Goal: Task Accomplishment & Management: Manage account settings

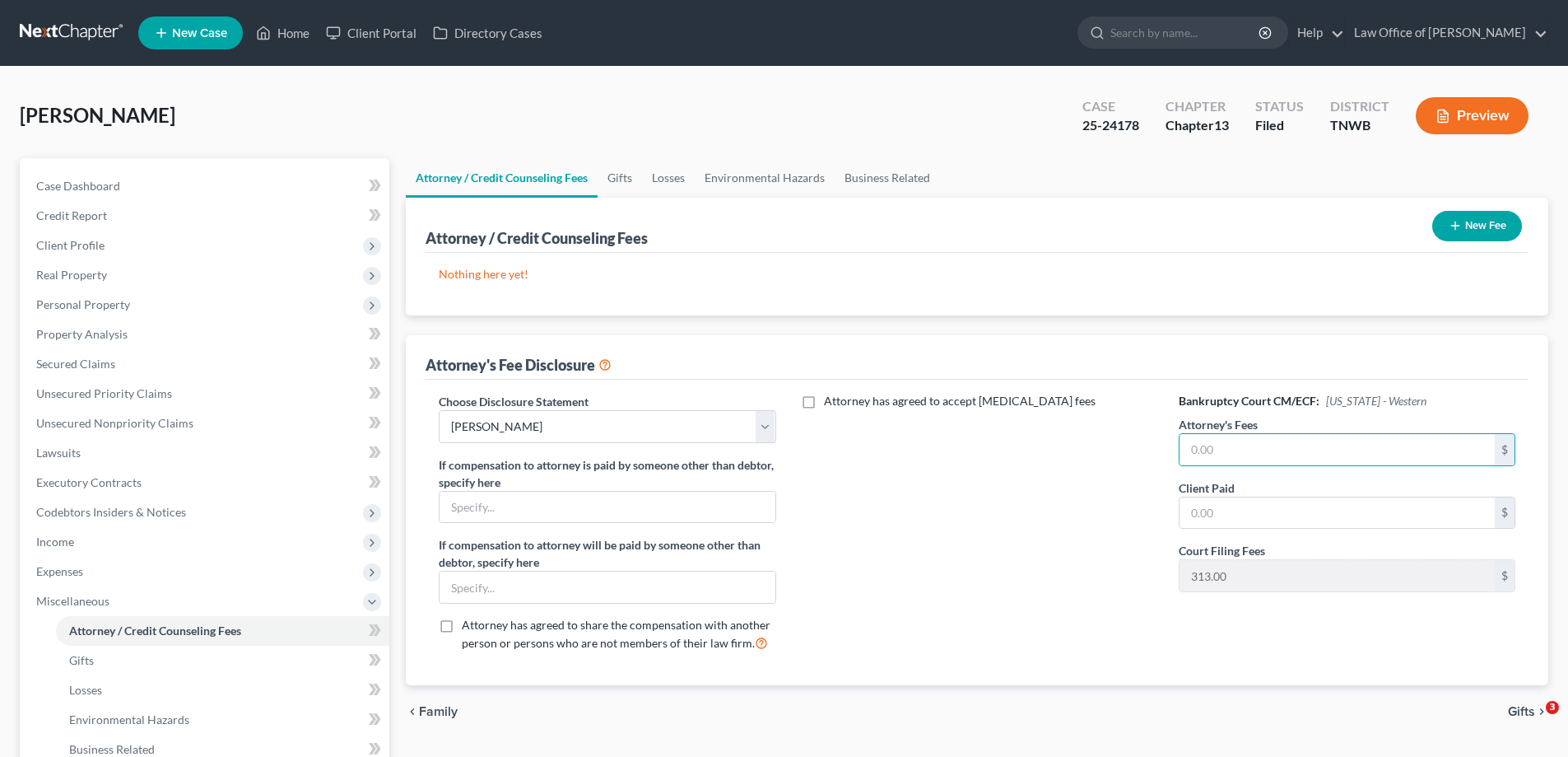
select select "0"
click at [300, 30] on link "Home" at bounding box center [283, 33] width 70 height 30
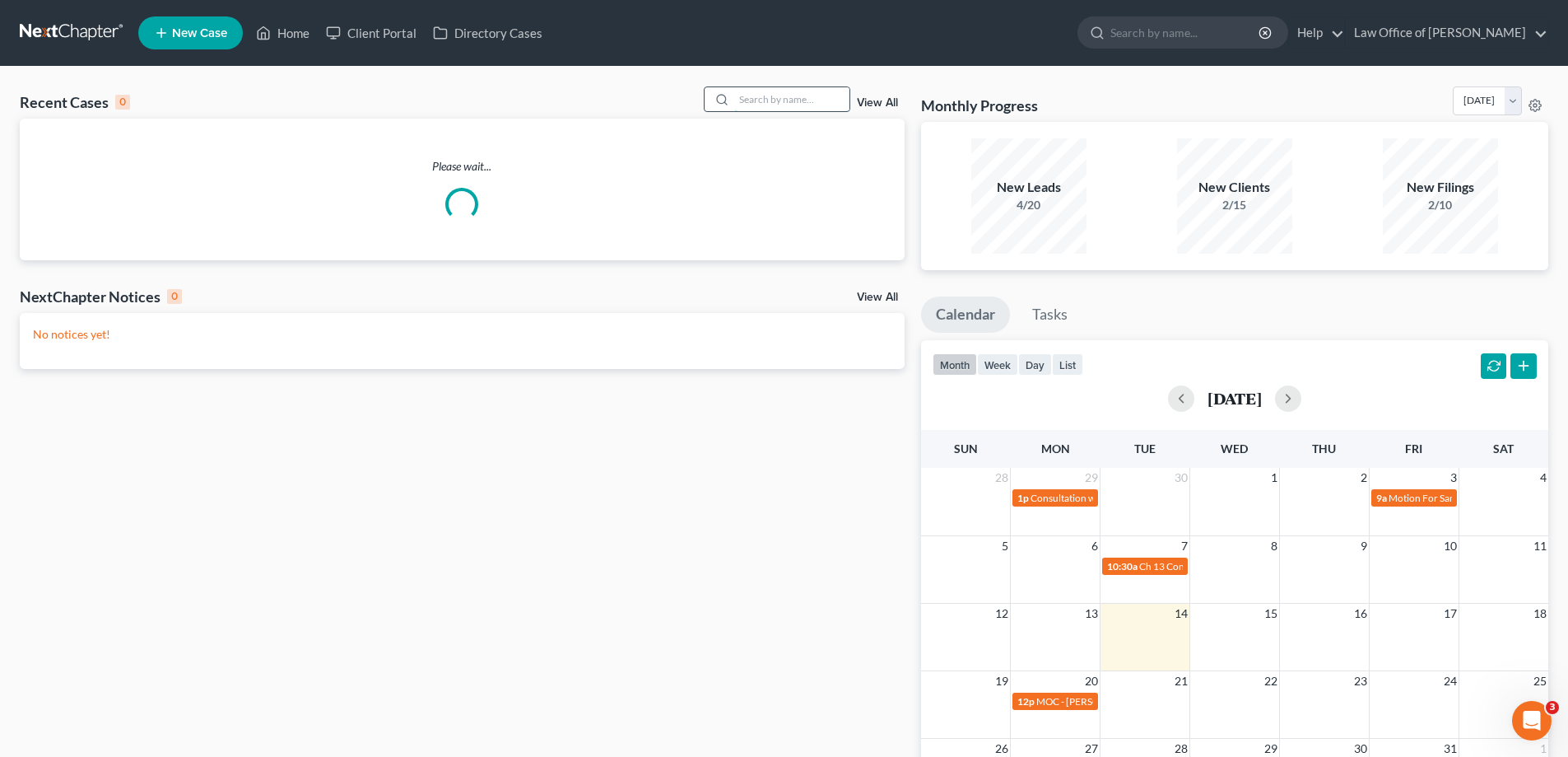
click at [784, 102] on input "search" at bounding box center [791, 99] width 115 height 24
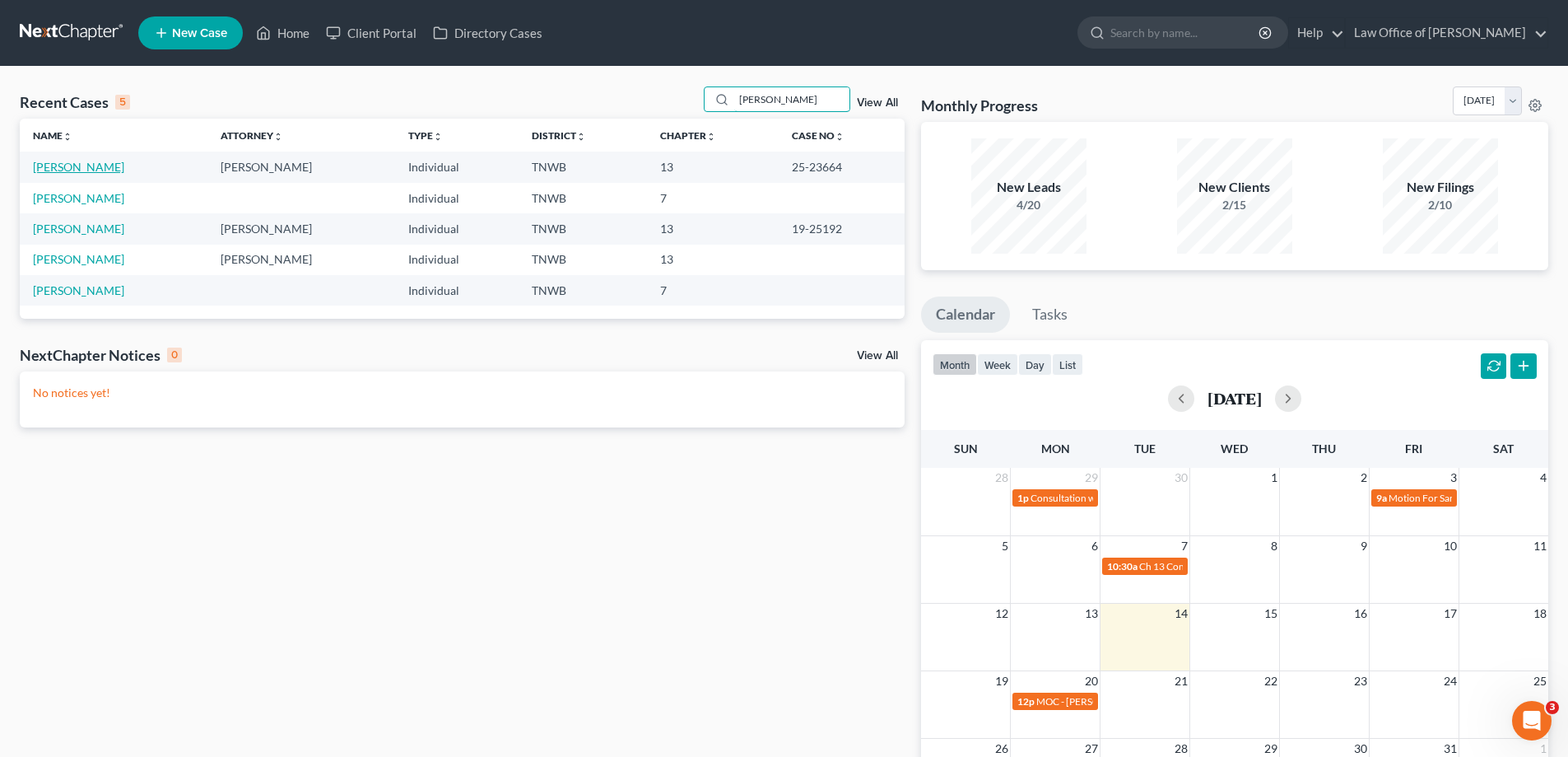
type input "[PERSON_NAME]"
click at [105, 171] on link "[PERSON_NAME]" at bounding box center [78, 167] width 91 height 14
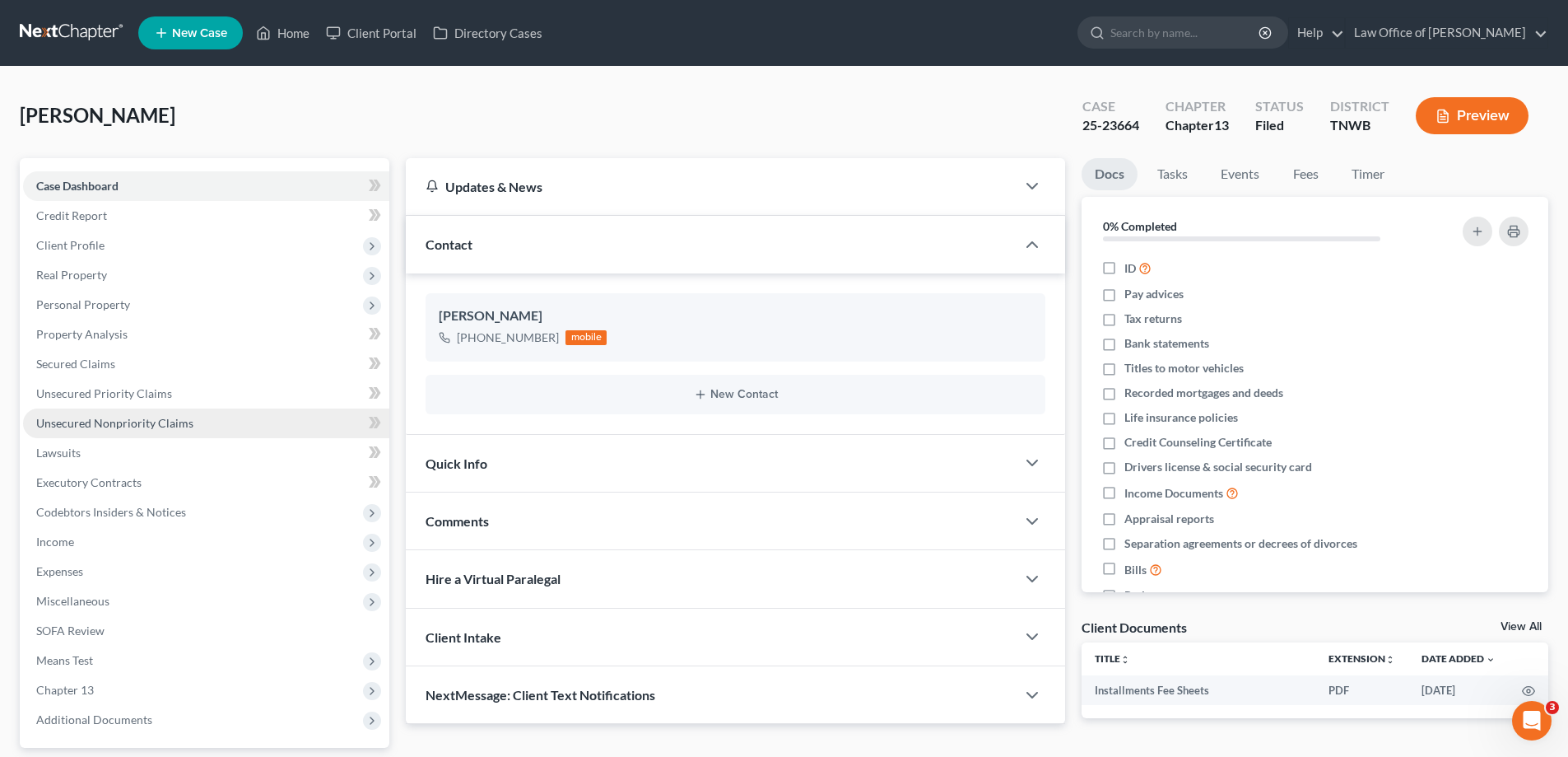
click at [125, 422] on span "Unsecured Nonpriority Claims" at bounding box center [114, 423] width 157 height 14
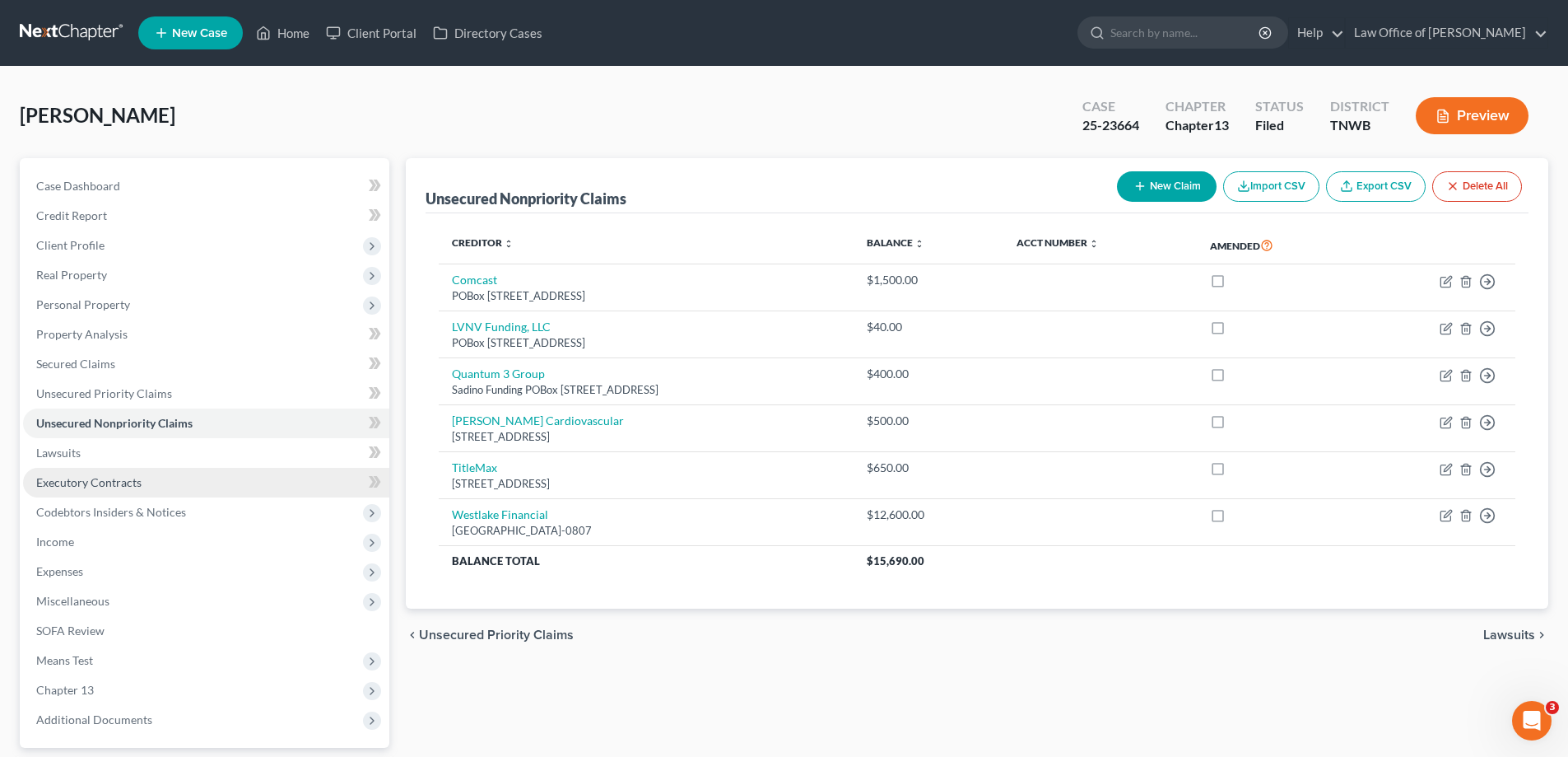
click at [74, 482] on span "Executory Contracts" at bounding box center [88, 482] width 105 height 14
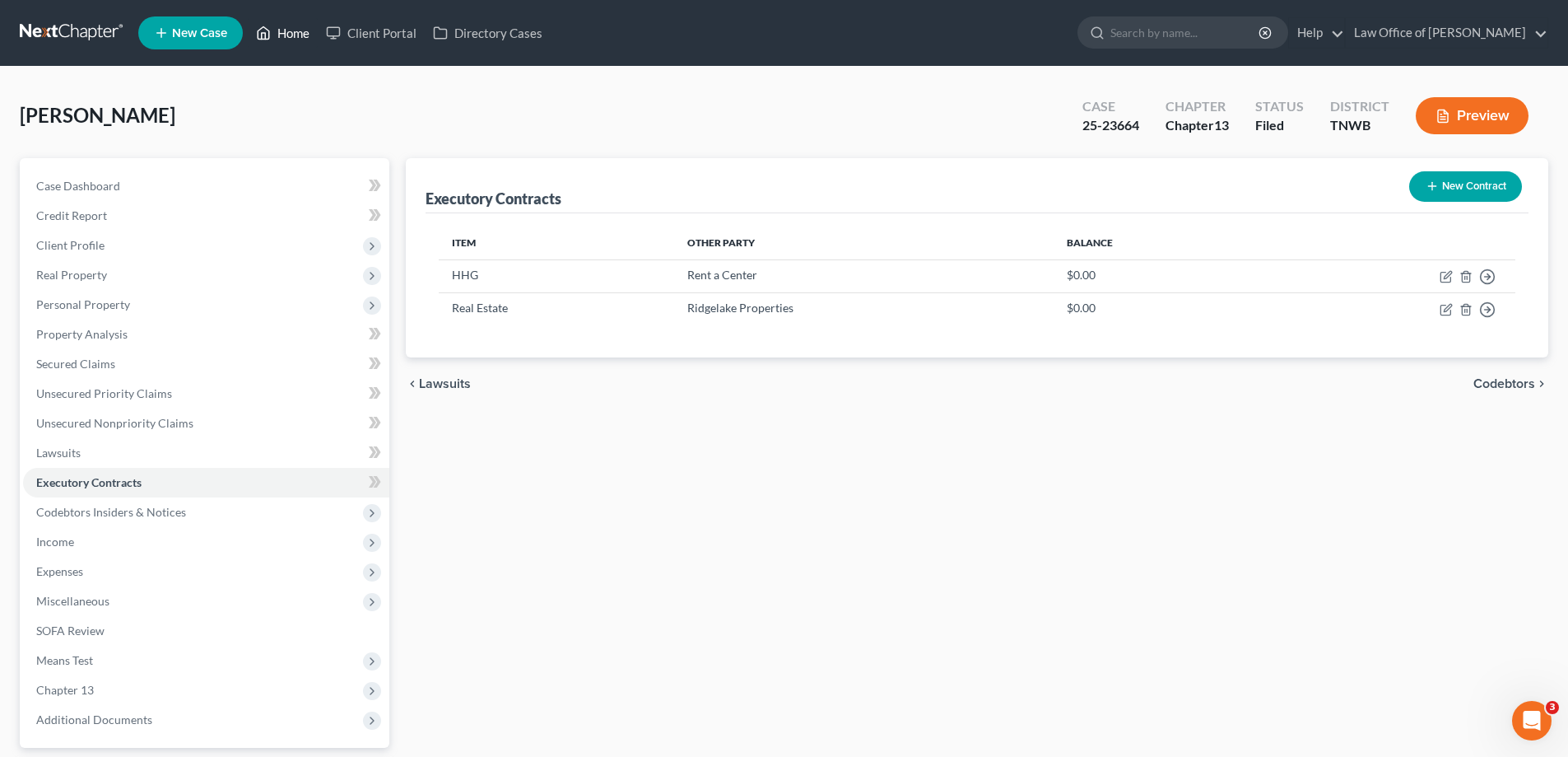
click at [289, 30] on link "Home" at bounding box center [283, 33] width 70 height 30
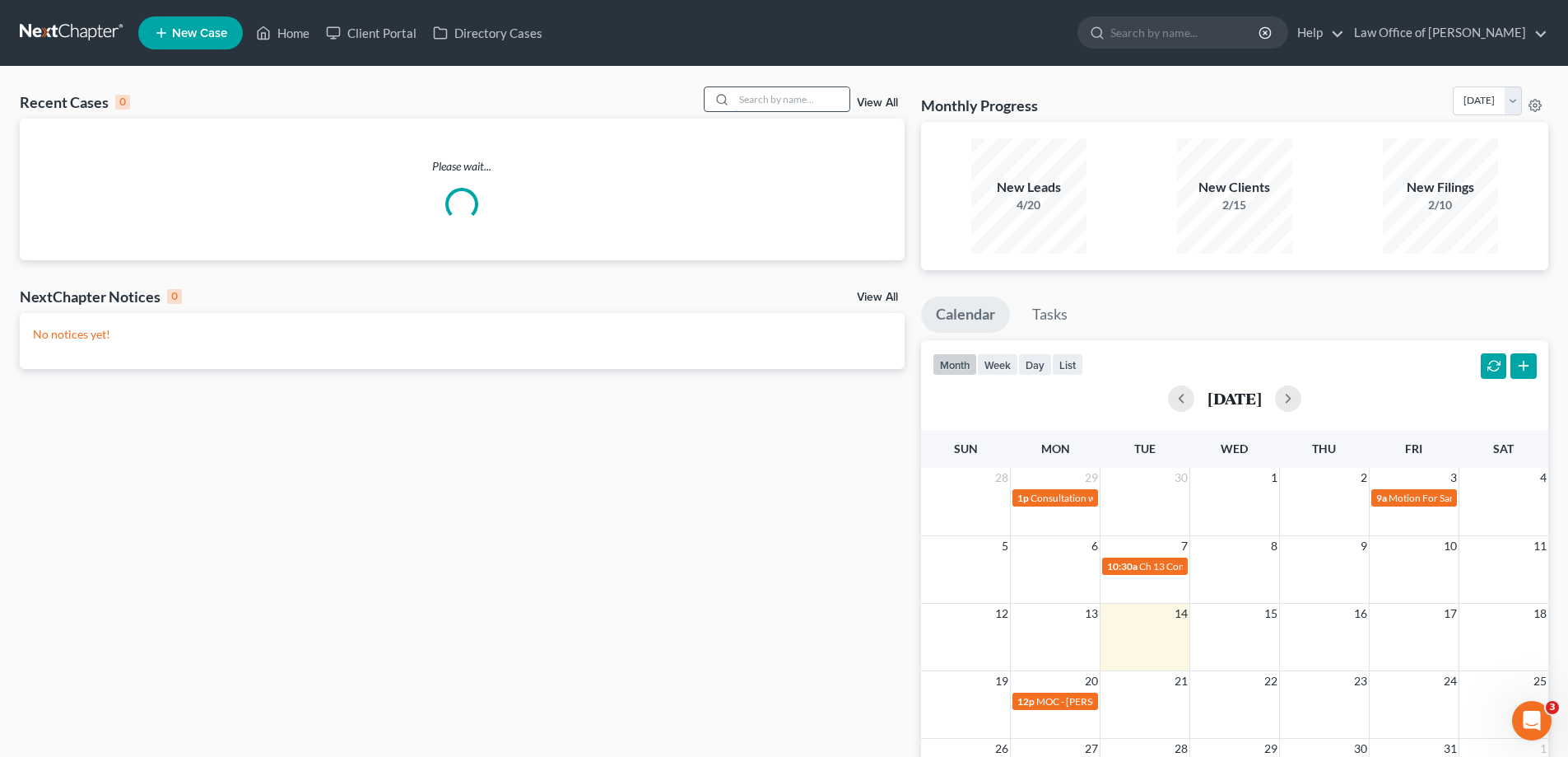
click at [800, 103] on input "search" at bounding box center [791, 99] width 115 height 24
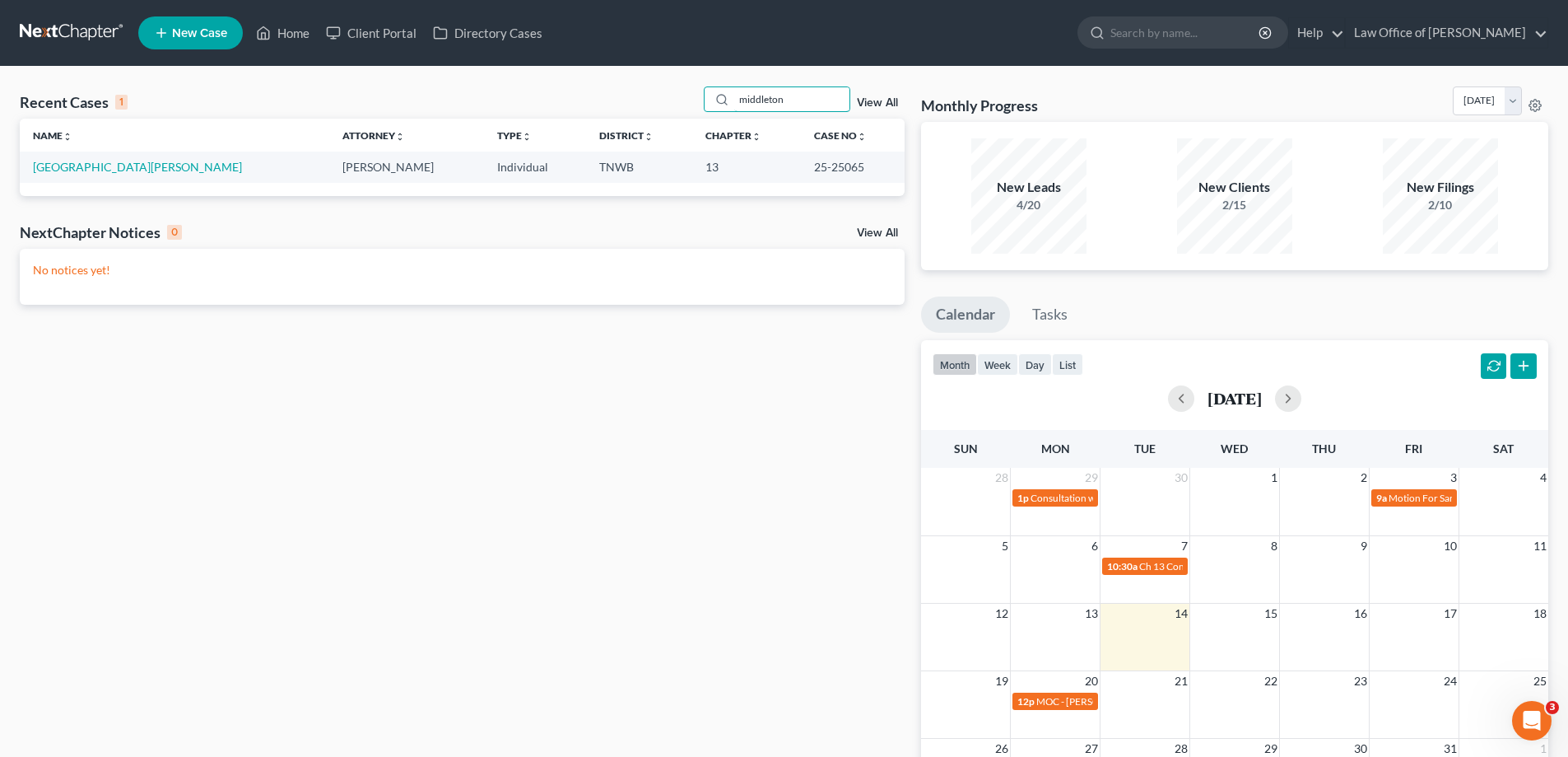
drag, startPoint x: 802, startPoint y: 96, endPoint x: 677, endPoint y: 121, distance: 127.7
click at [677, 121] on div "Recent Cases 1 middleton View All Name unfold_more expand_more expand_less Atto…" at bounding box center [462, 140] width 885 height 109
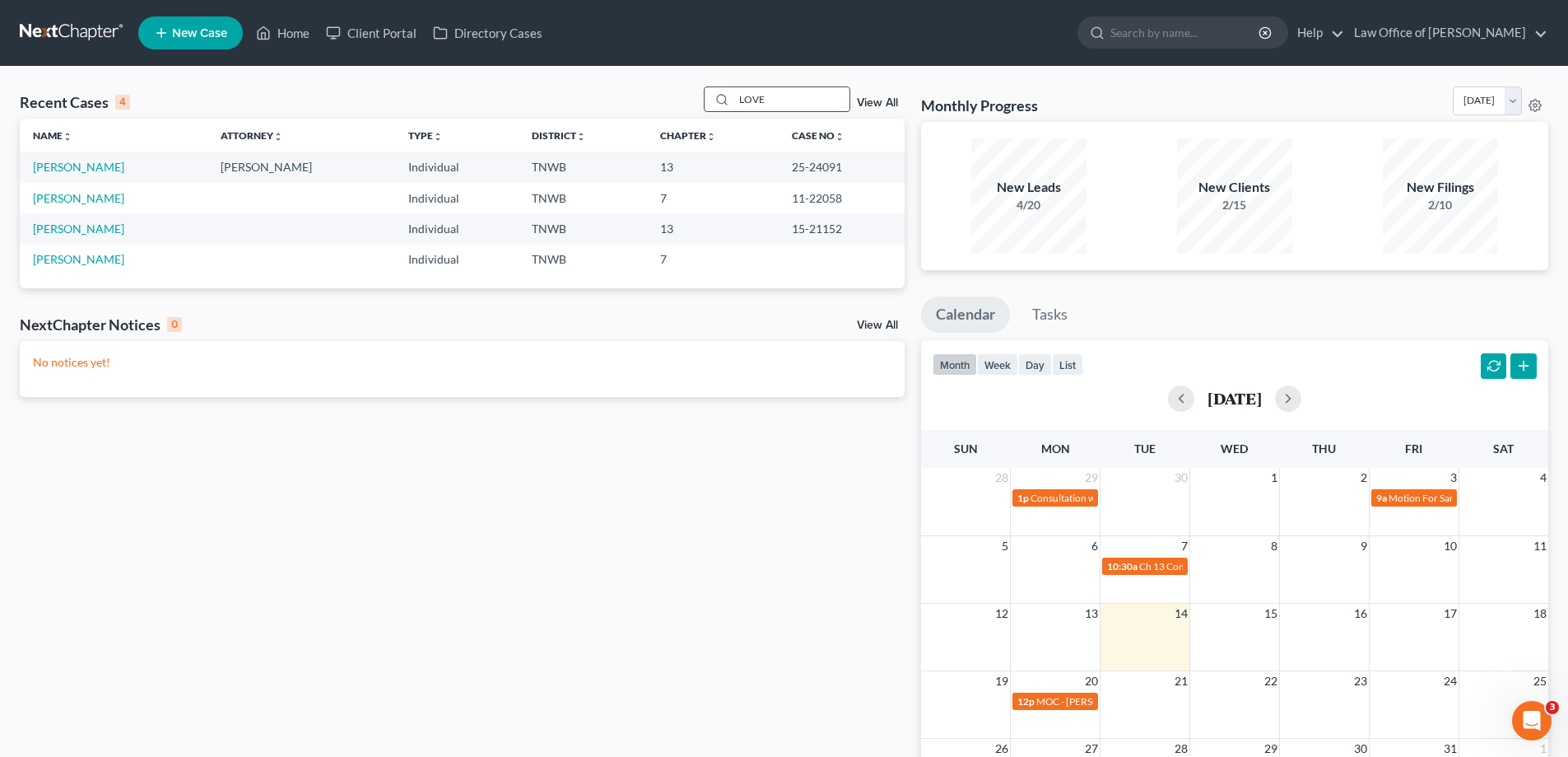
drag, startPoint x: 773, startPoint y: 99, endPoint x: 730, endPoint y: 98, distance: 42.8
click at [730, 98] on div "LOVE" at bounding box center [777, 99] width 147 height 26
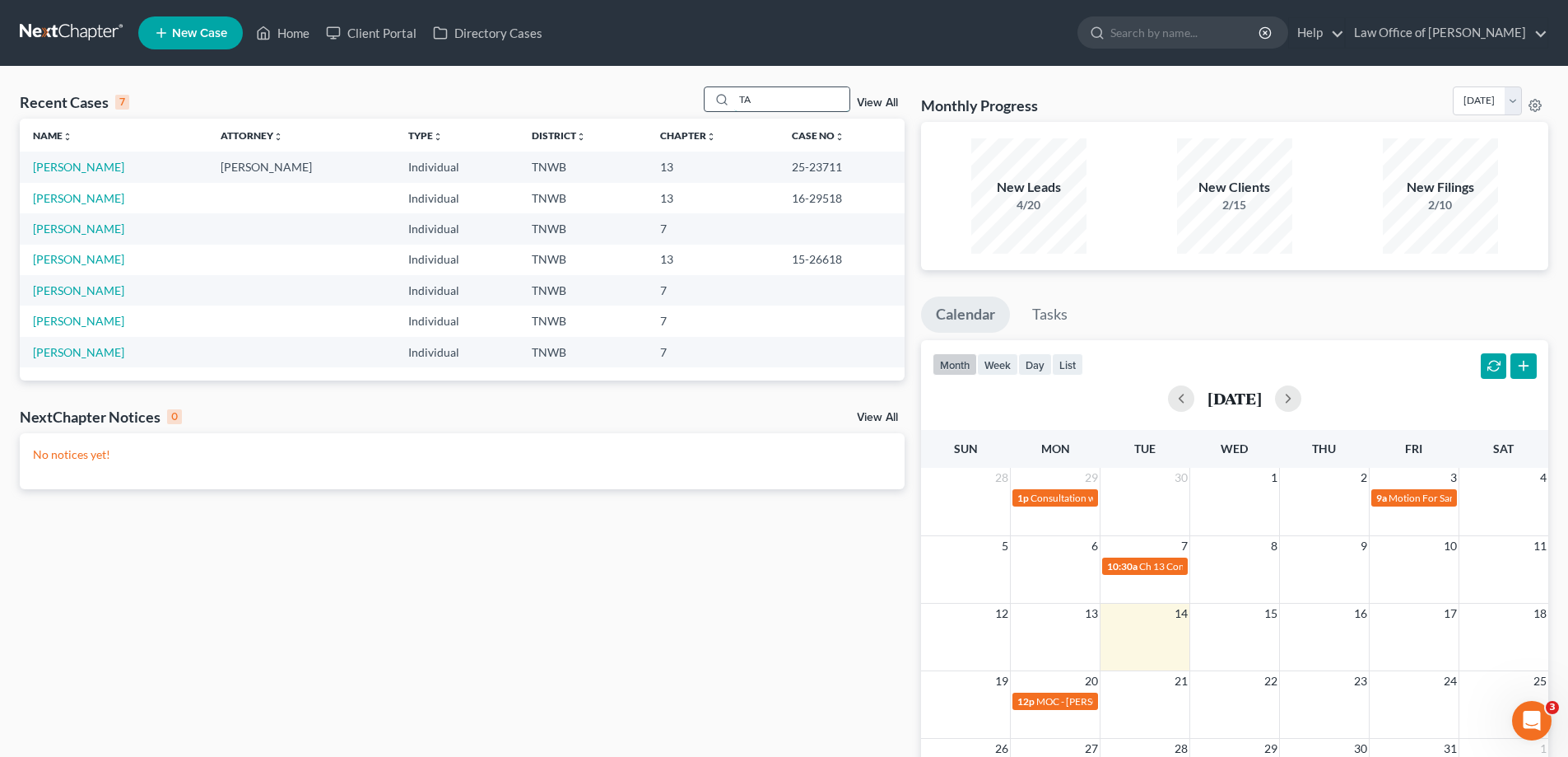
type input "T"
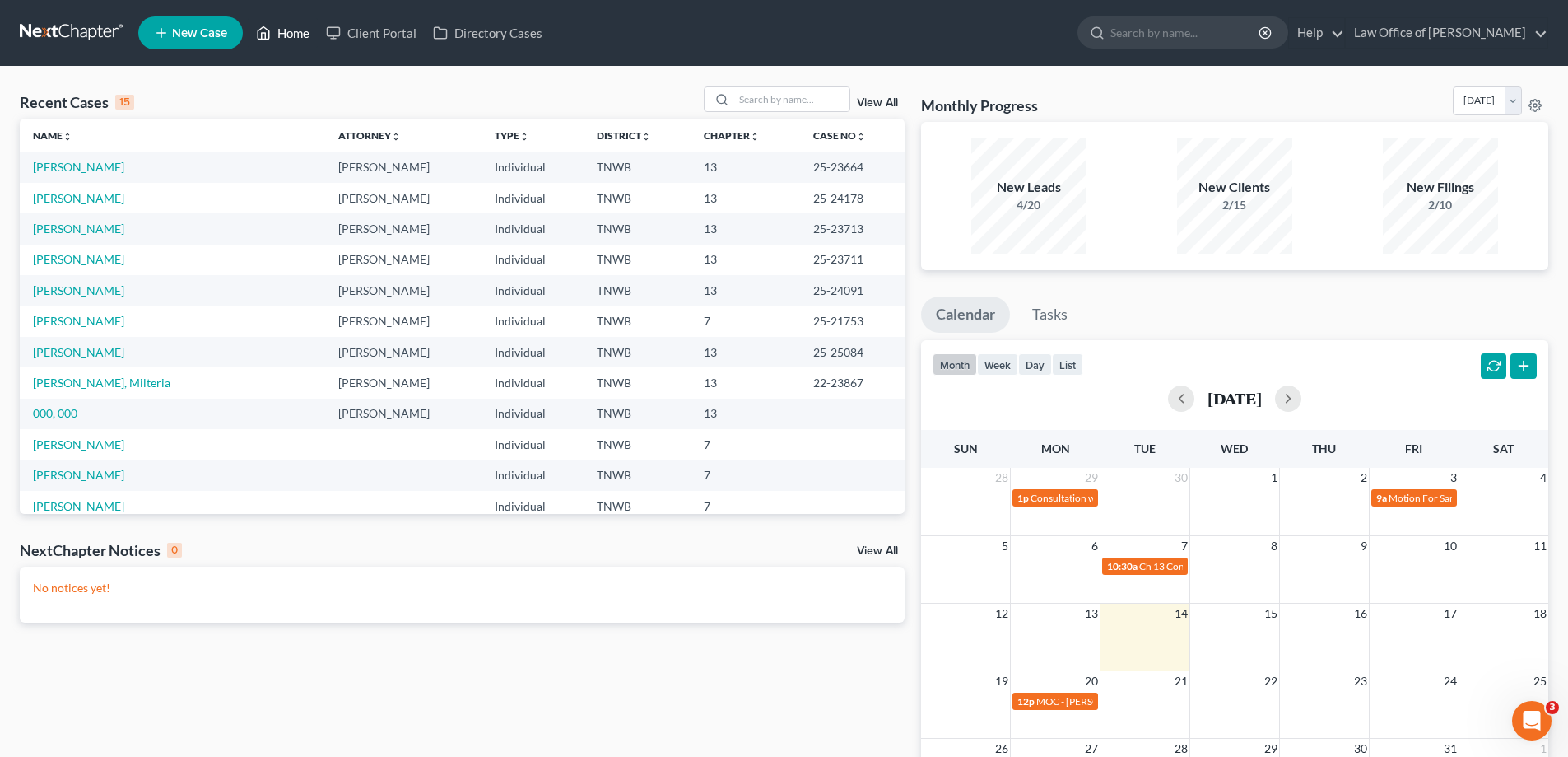
click at [297, 34] on link "Home" at bounding box center [283, 33] width 70 height 30
click at [54, 413] on link "000, 000" at bounding box center [55, 413] width 44 height 14
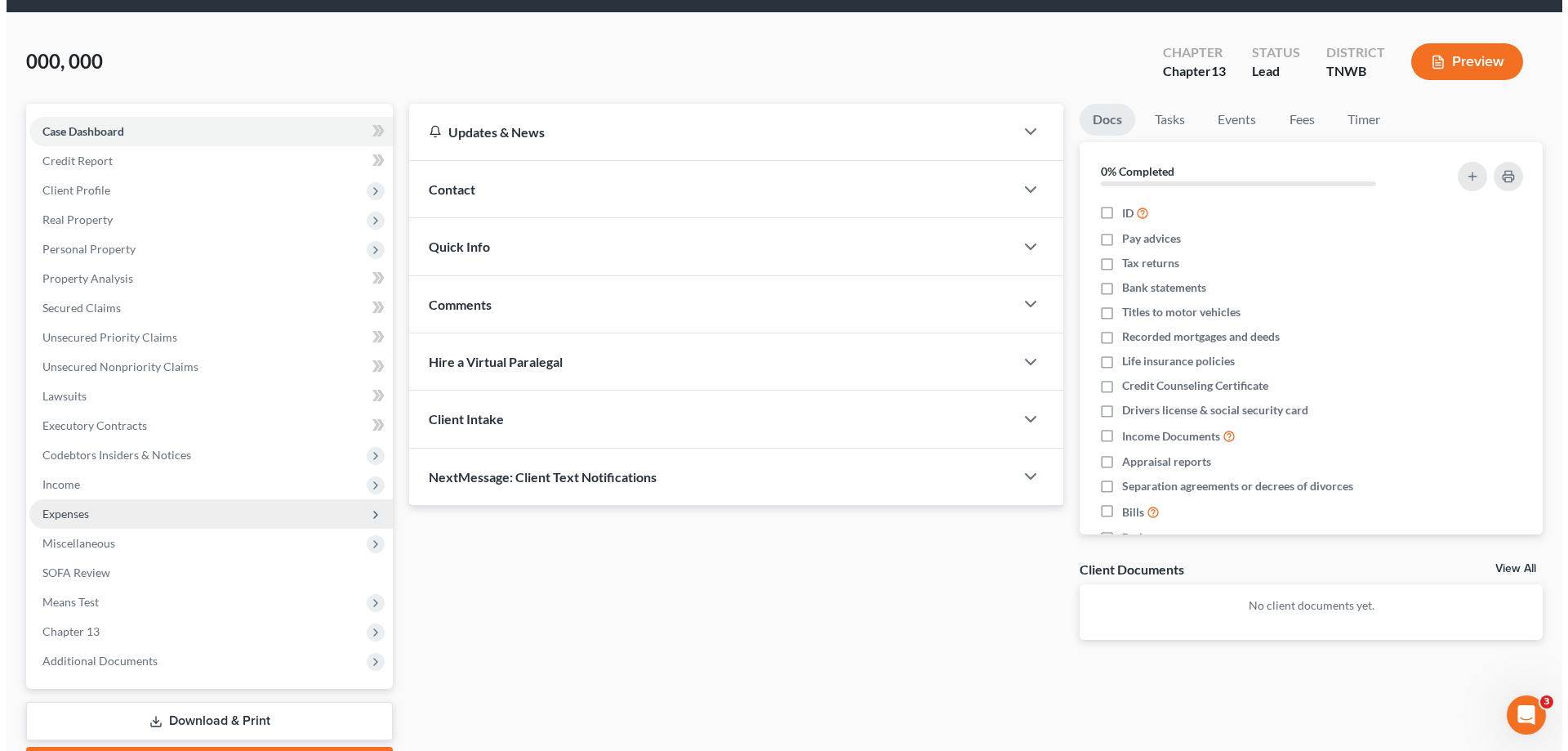
scroll to position [81, 0]
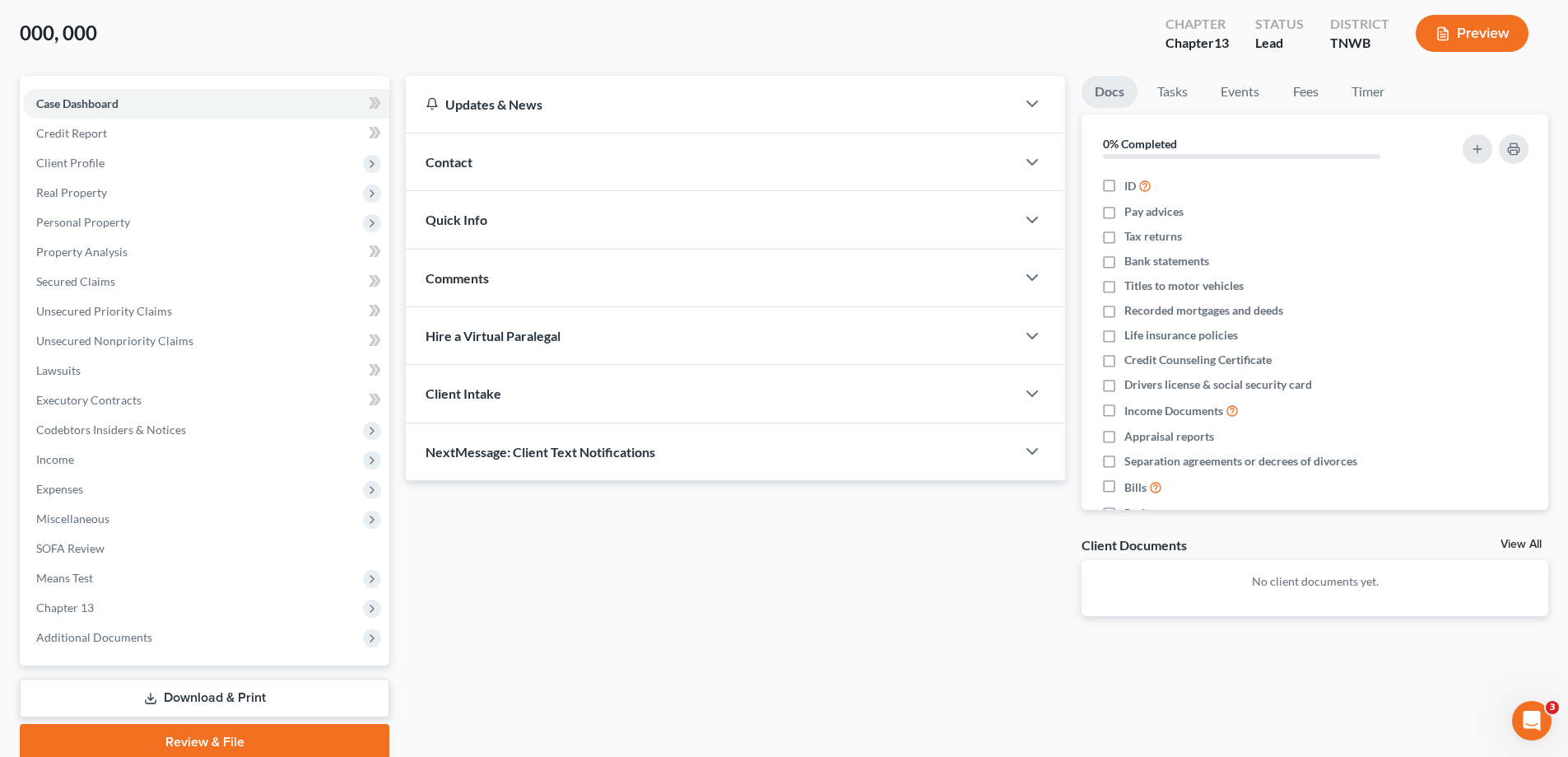
click at [1472, 32] on button "Preview" at bounding box center [1472, 33] width 113 height 37
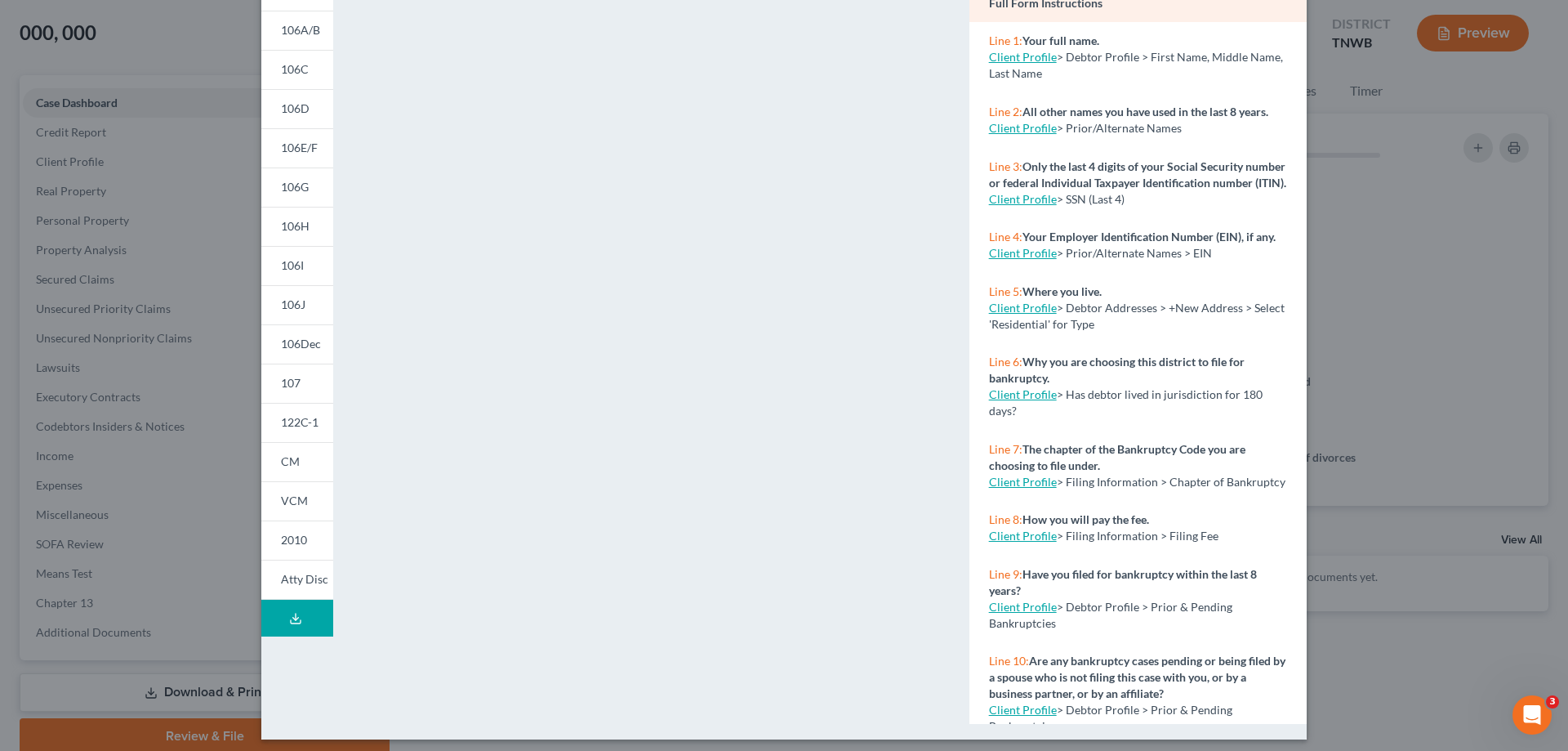
scroll to position [164, 0]
click at [298, 577] on span "Atty Disc" at bounding box center [304, 577] width 48 height 14
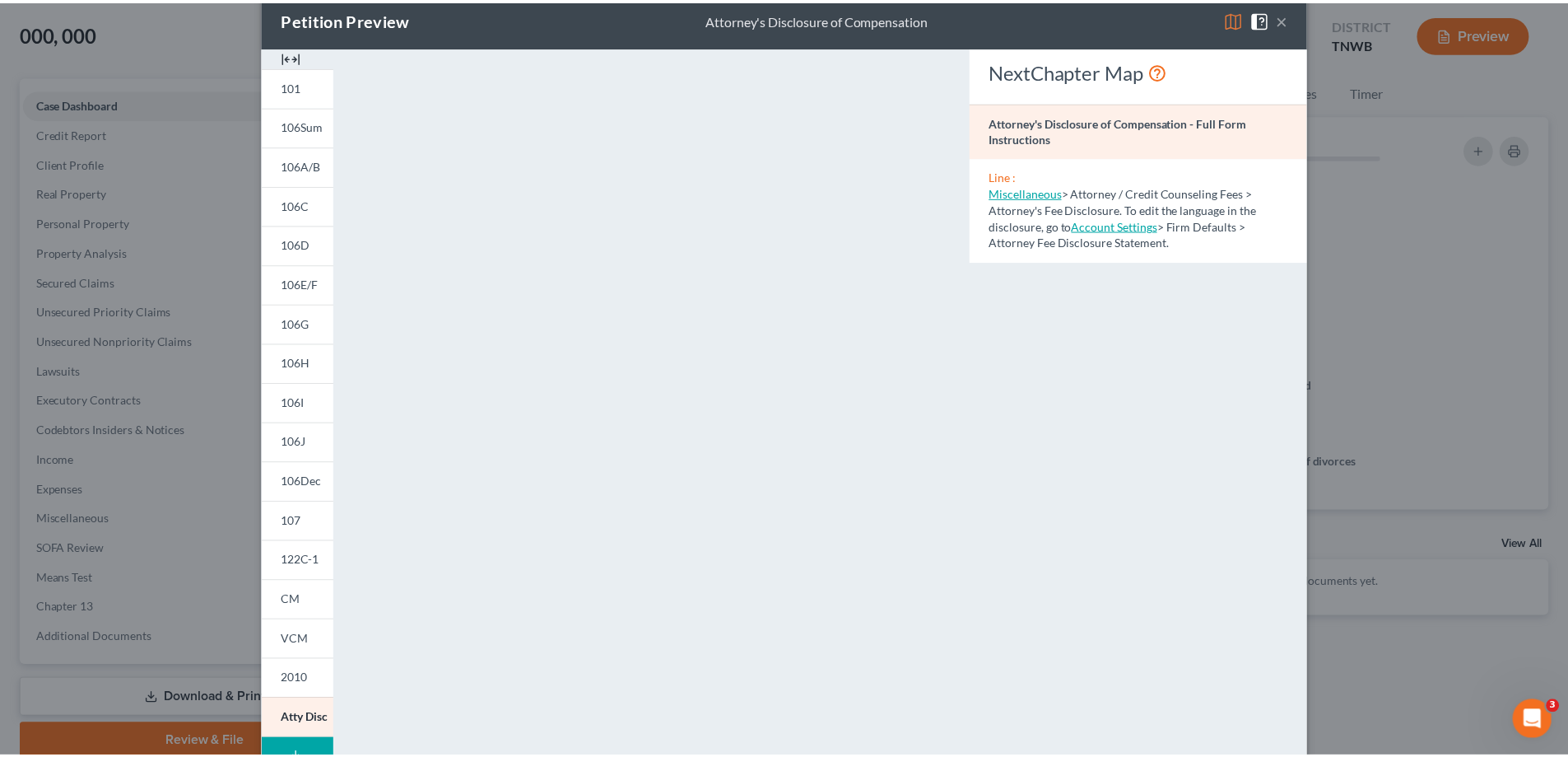
scroll to position [0, 0]
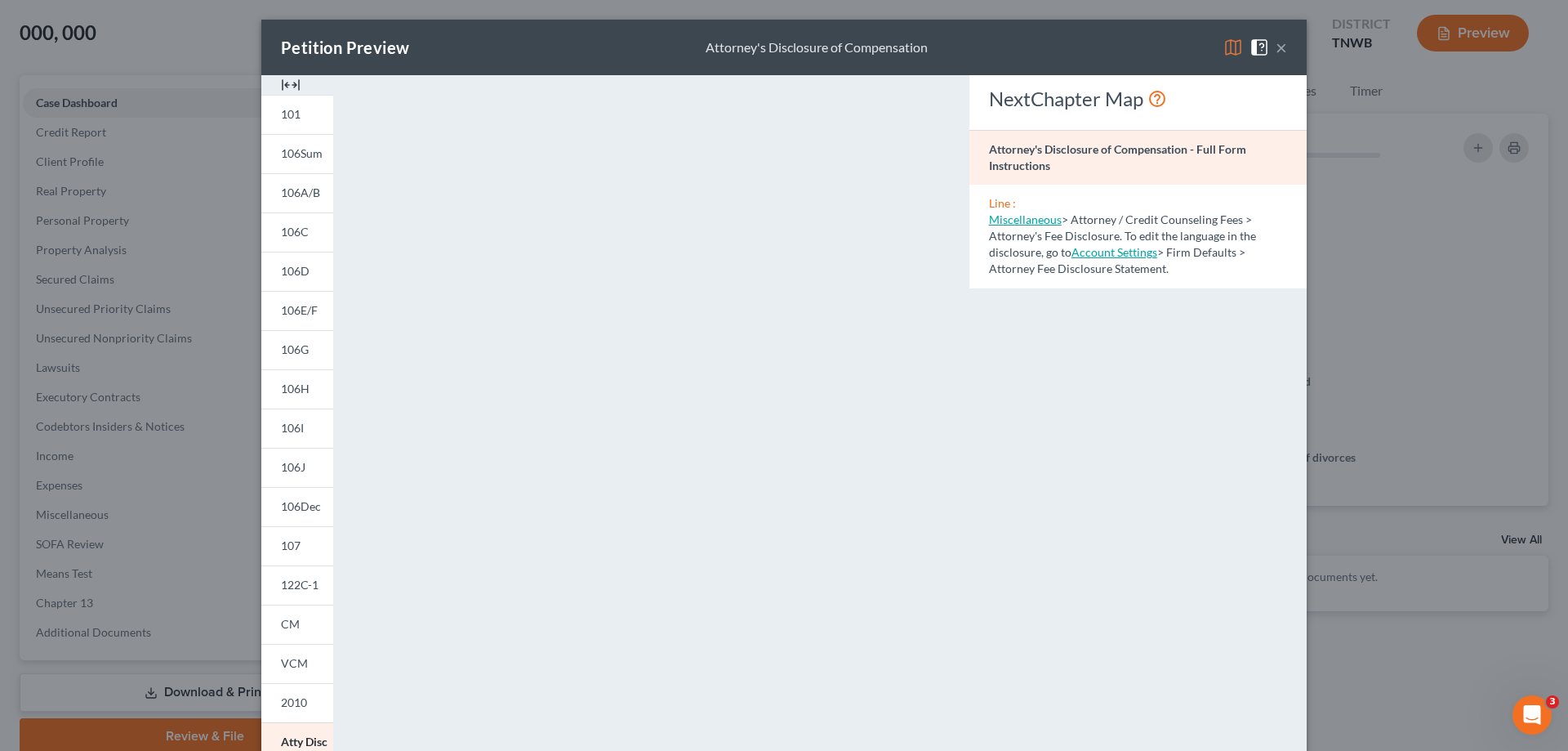
click at [1276, 49] on button "×" at bounding box center [1281, 48] width 12 height 20
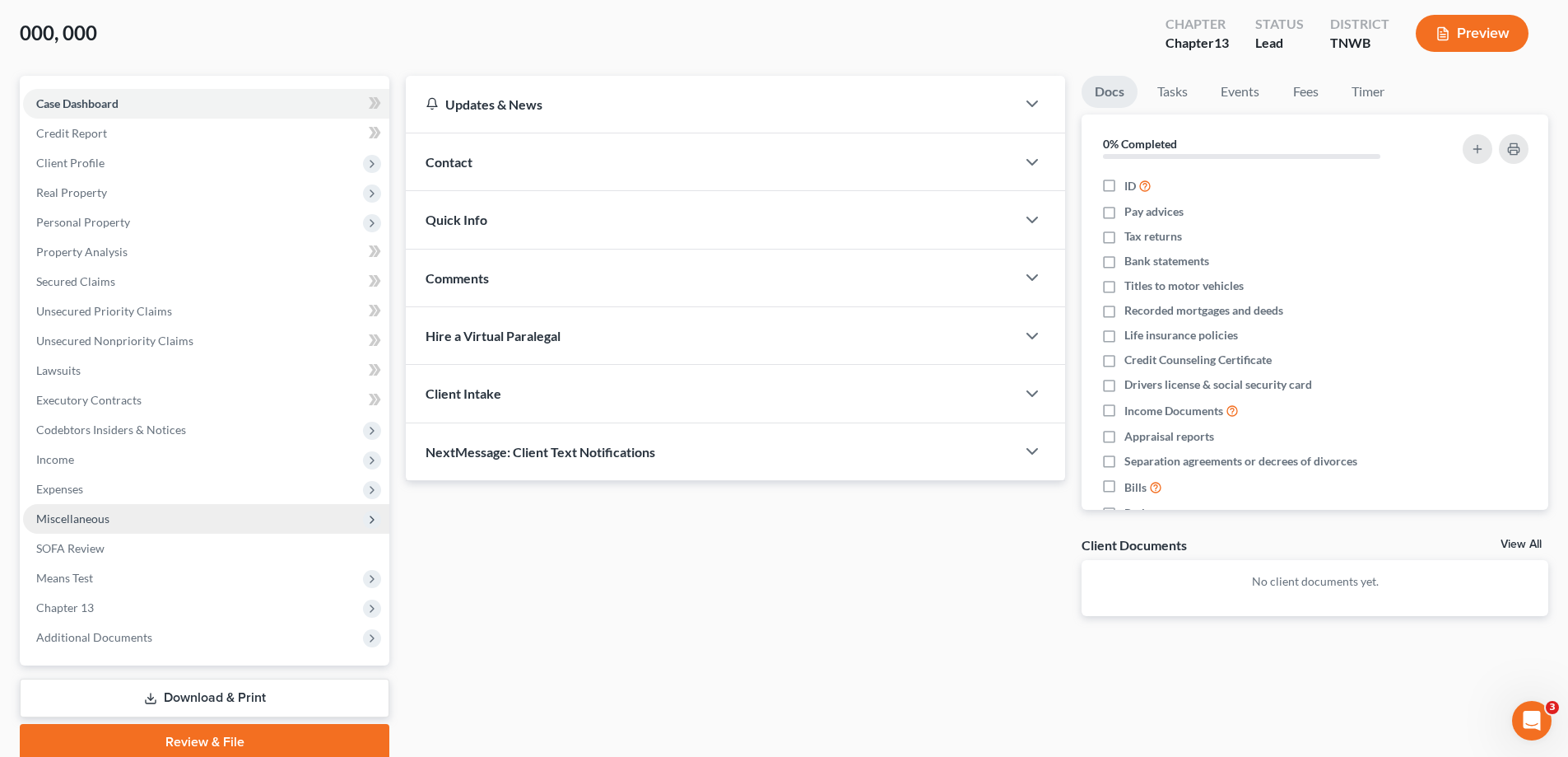
click at [58, 521] on span "Miscellaneous" at bounding box center [72, 518] width 73 height 14
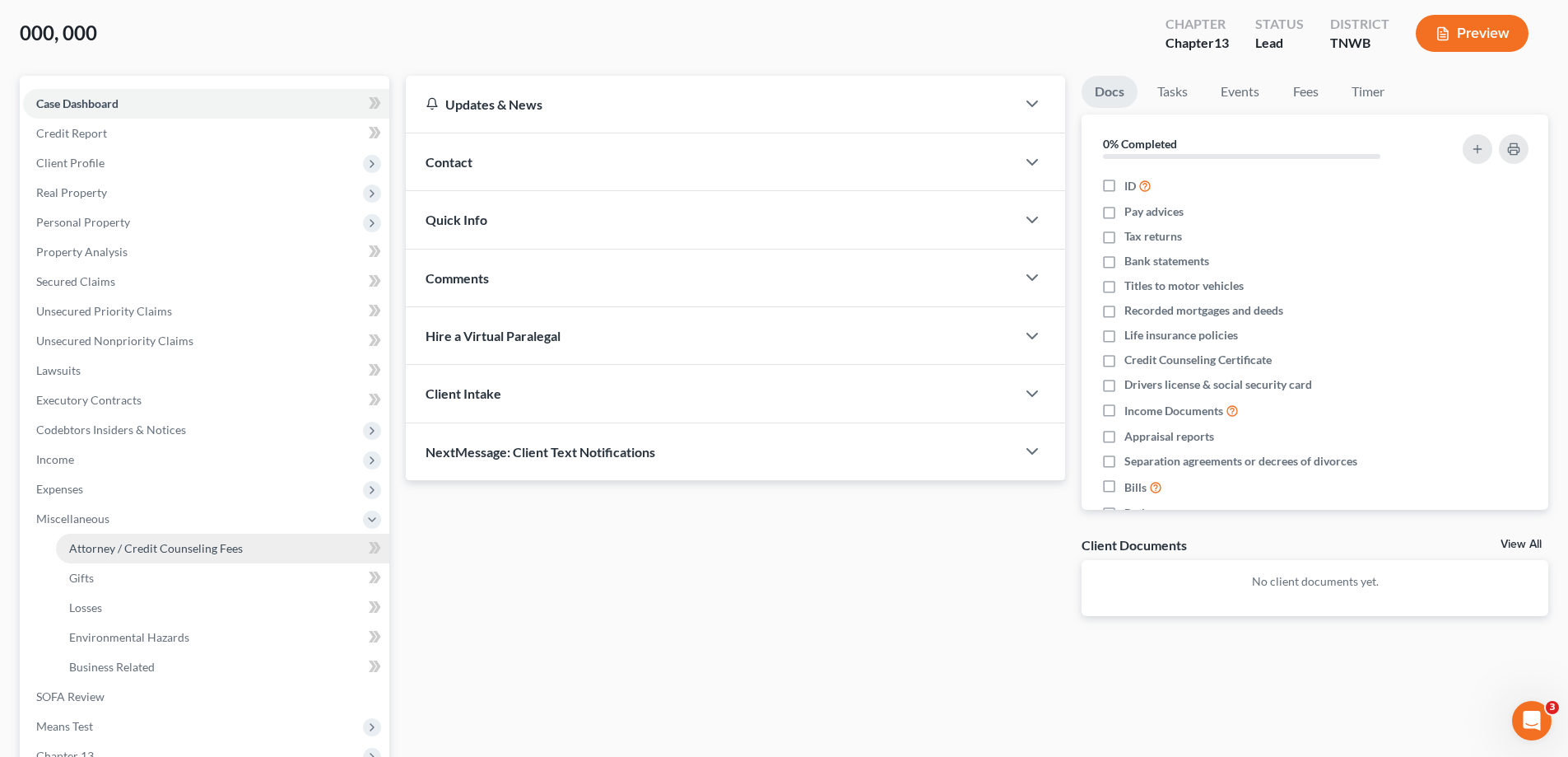
click at [105, 556] on link "Attorney / Credit Counseling Fees" at bounding box center [222, 548] width 333 height 30
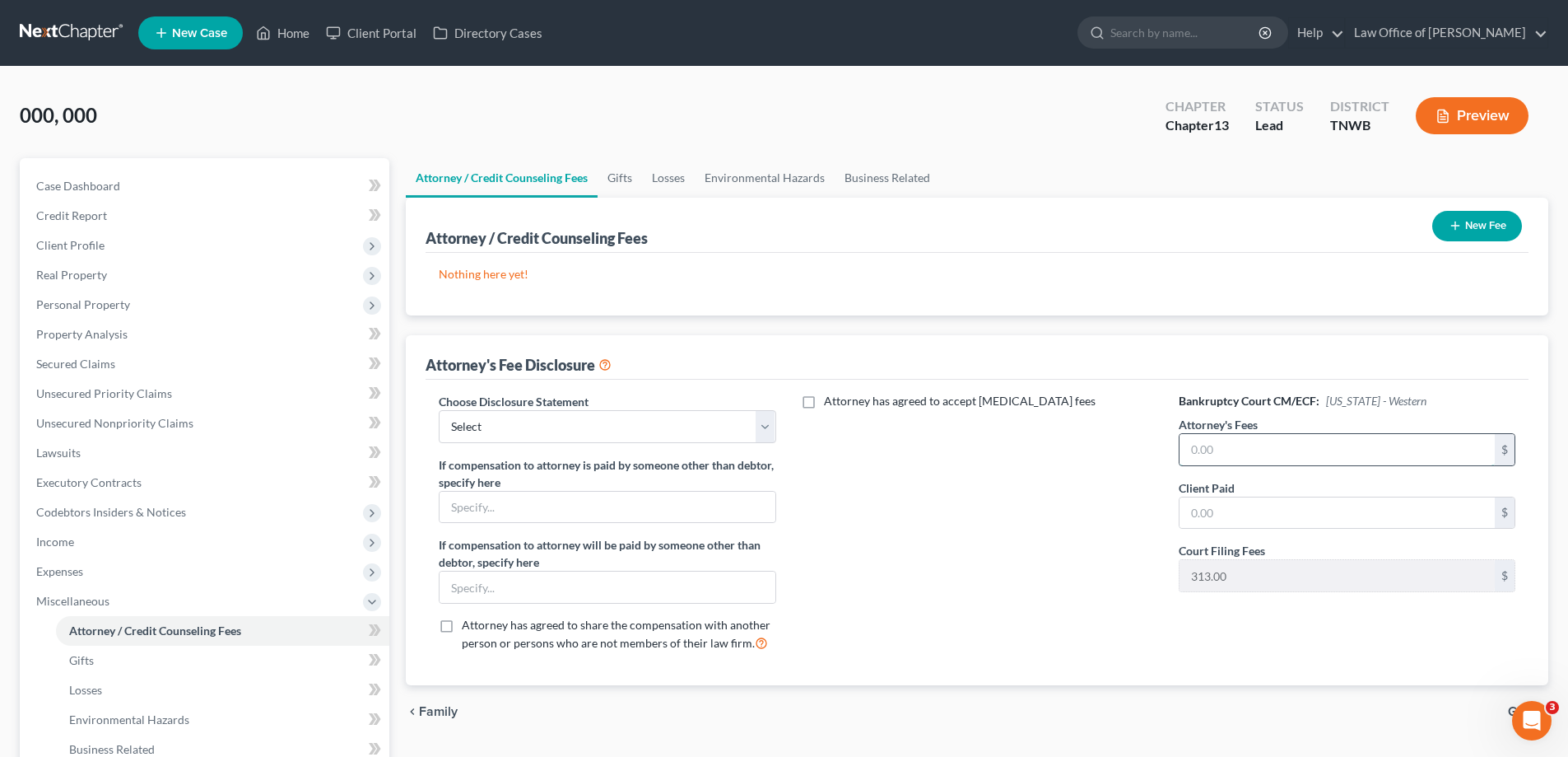
click at [1278, 445] on input "text" at bounding box center [1337, 449] width 315 height 31
type input "94"
click at [768, 429] on select "Select [PERSON_NAME]" at bounding box center [607, 426] width 337 height 33
select select "0"
click at [439, 410] on select "Select [PERSON_NAME]" at bounding box center [607, 426] width 337 height 33
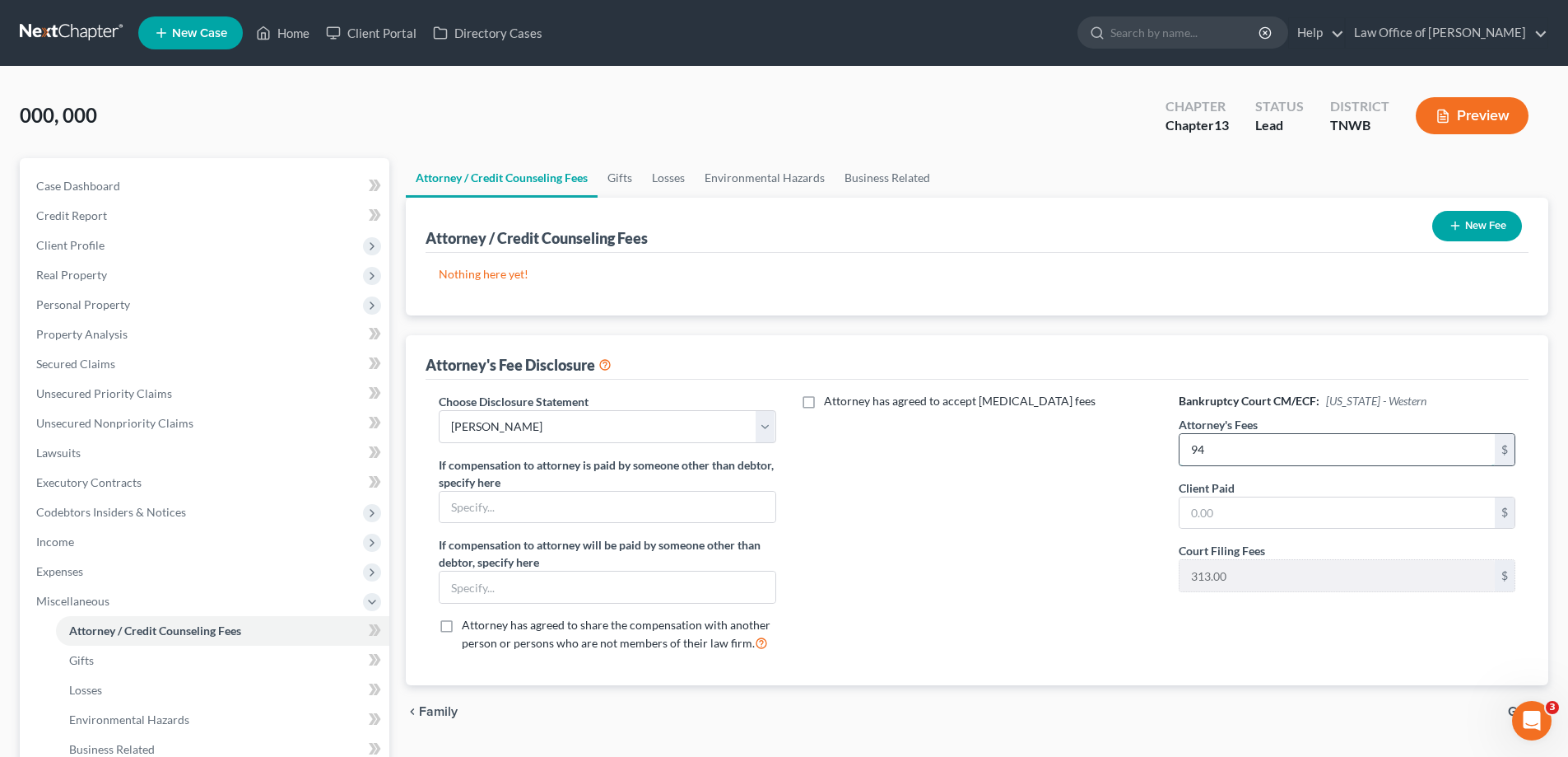
click at [1213, 450] on input "94" at bounding box center [1337, 449] width 315 height 31
click at [622, 175] on link "Gifts" at bounding box center [620, 178] width 44 height 40
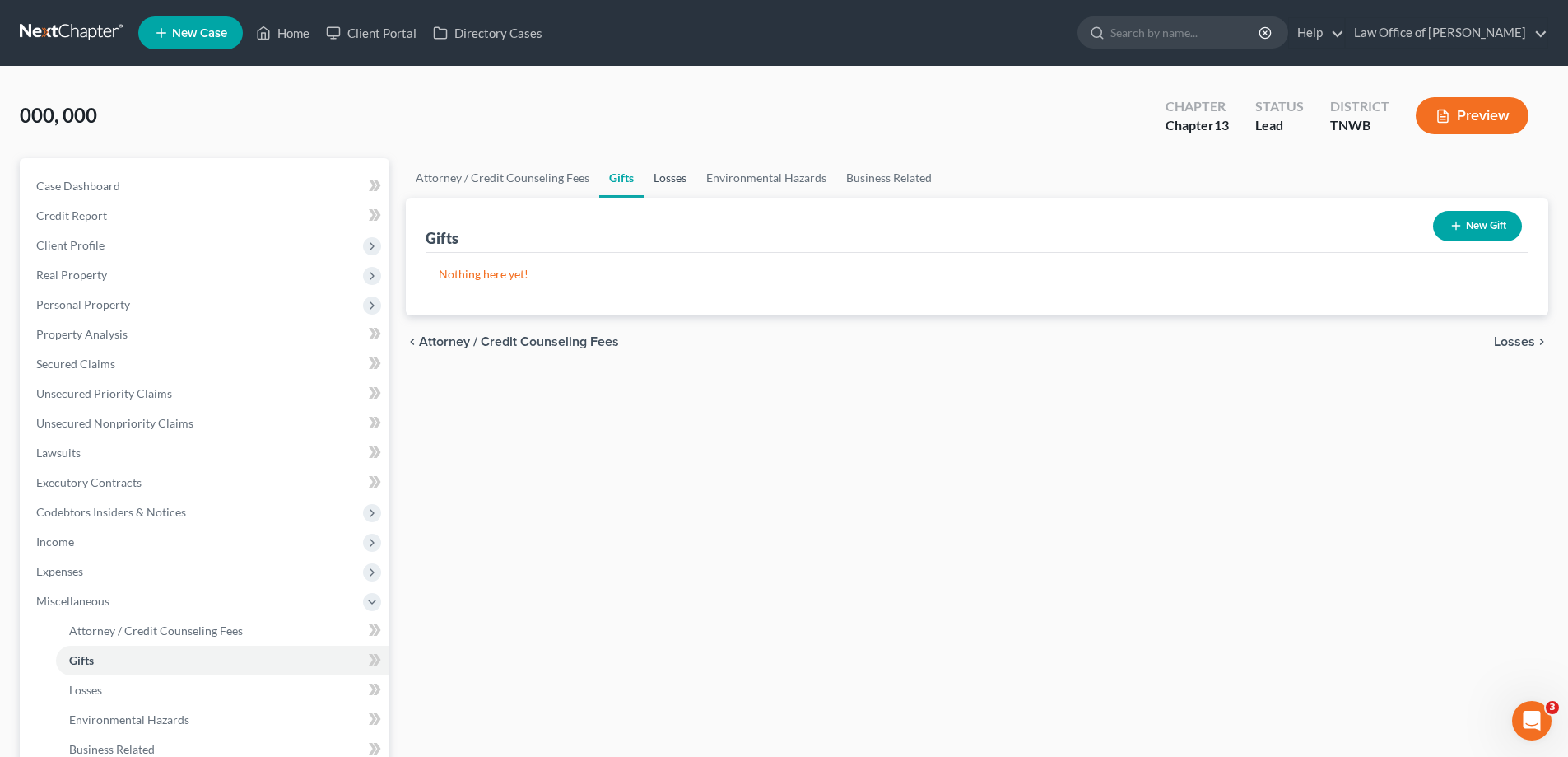
click at [669, 175] on link "Losses" at bounding box center [670, 178] width 53 height 40
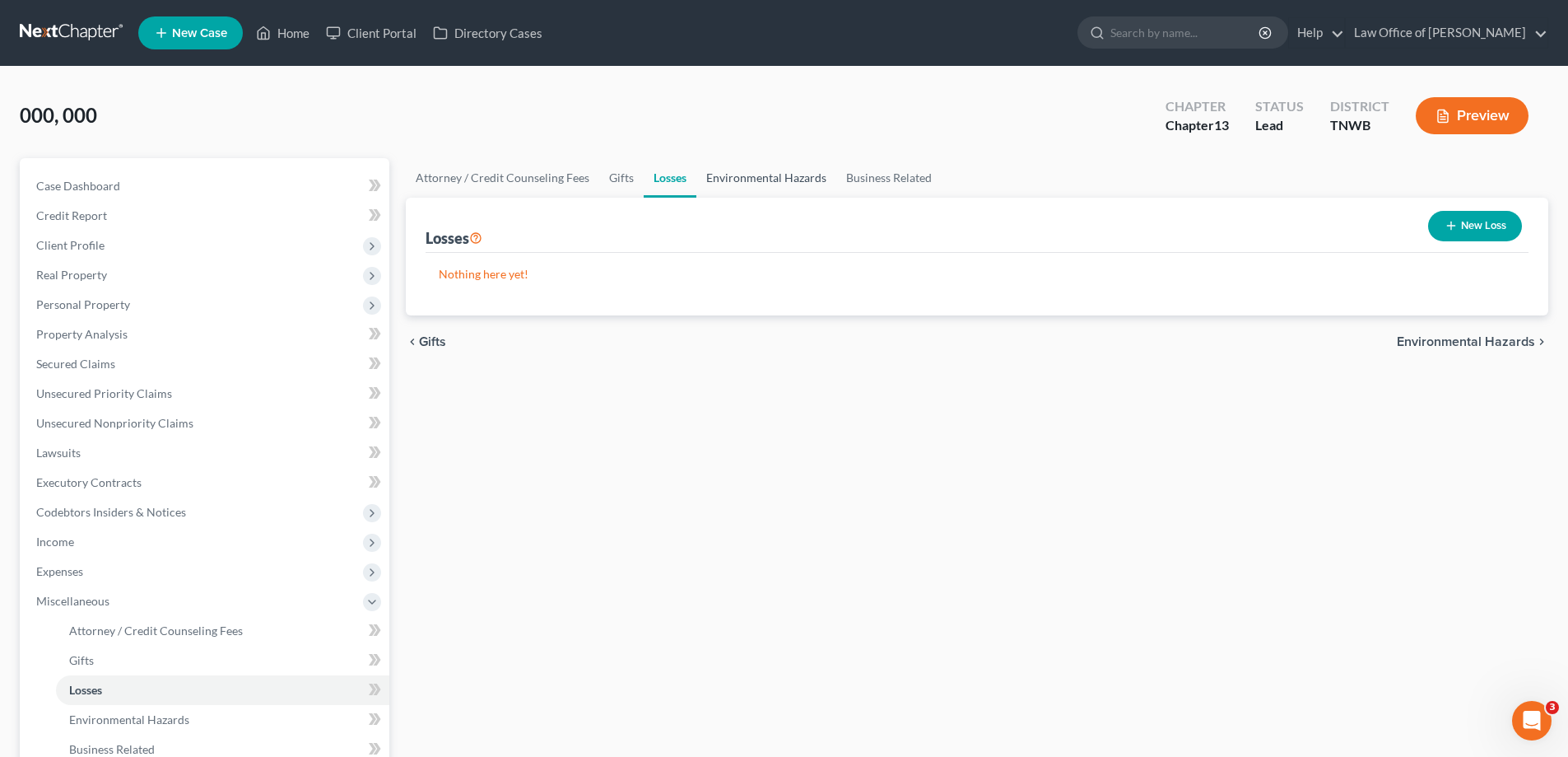
click at [749, 174] on link "Environmental Hazards" at bounding box center [767, 178] width 140 height 40
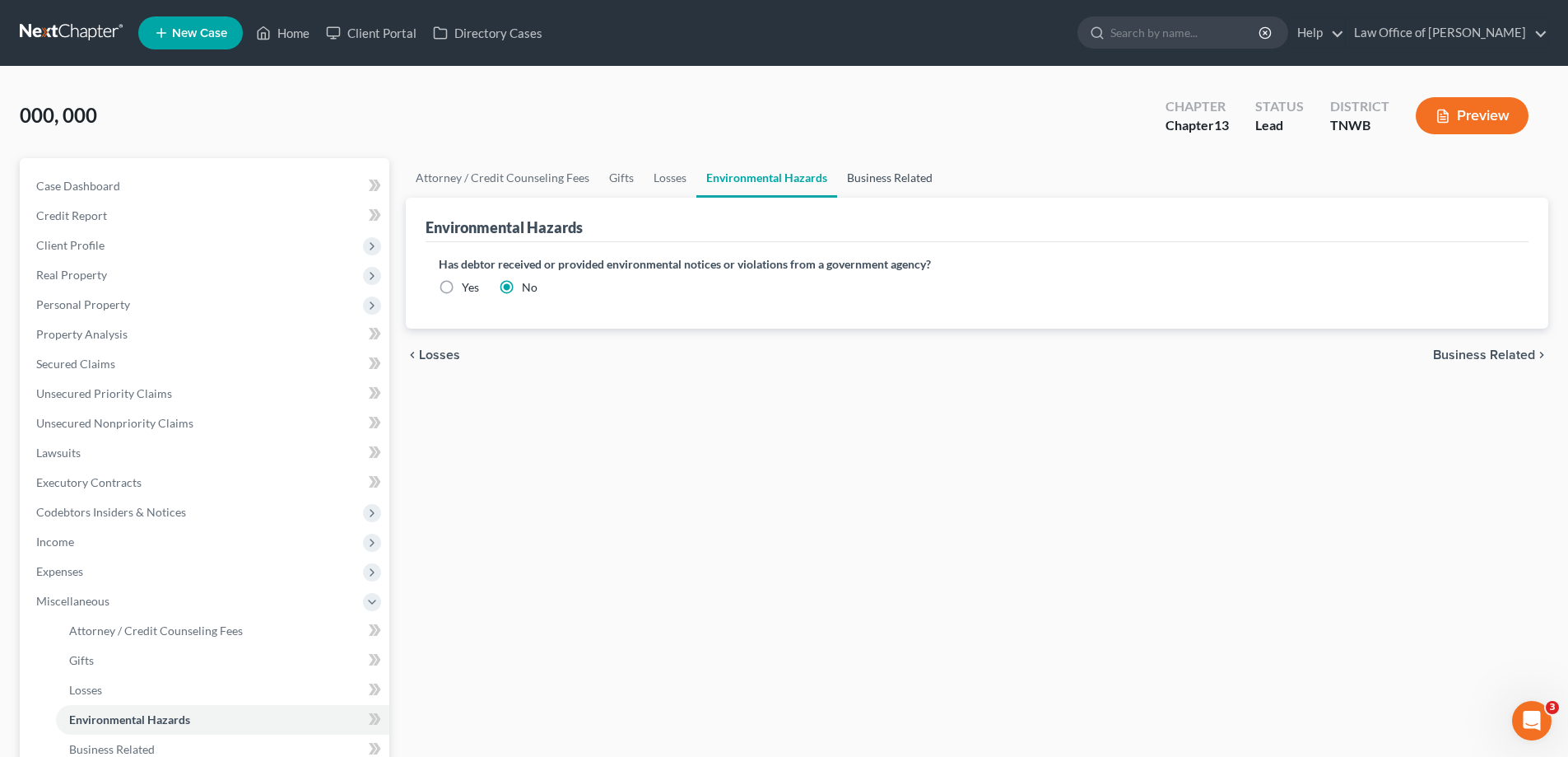
click at [864, 179] on link "Business Related" at bounding box center [889, 178] width 105 height 40
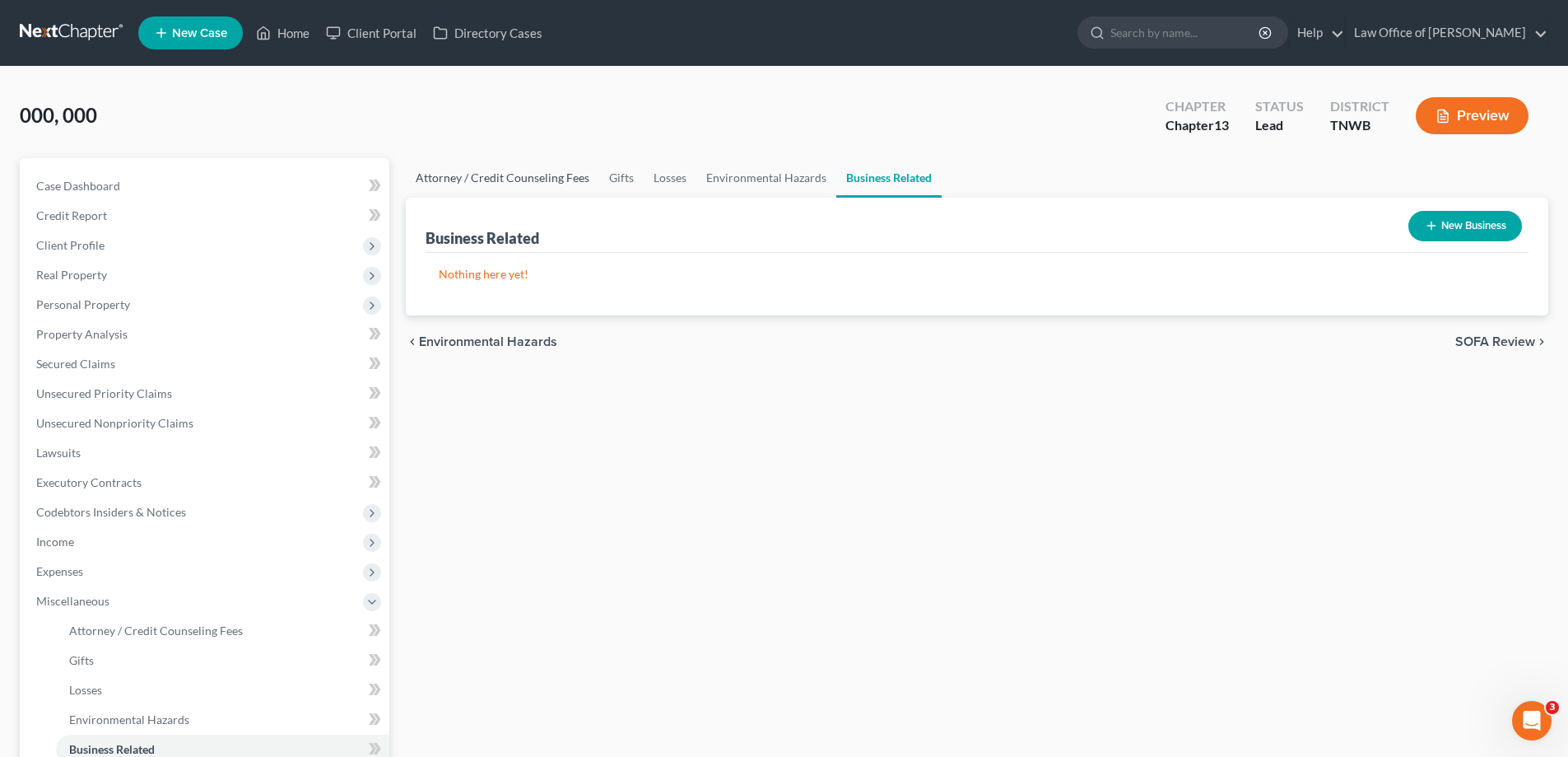
click at [565, 179] on link "Attorney / Credit Counseling Fees" at bounding box center [502, 178] width 193 height 40
select select "0"
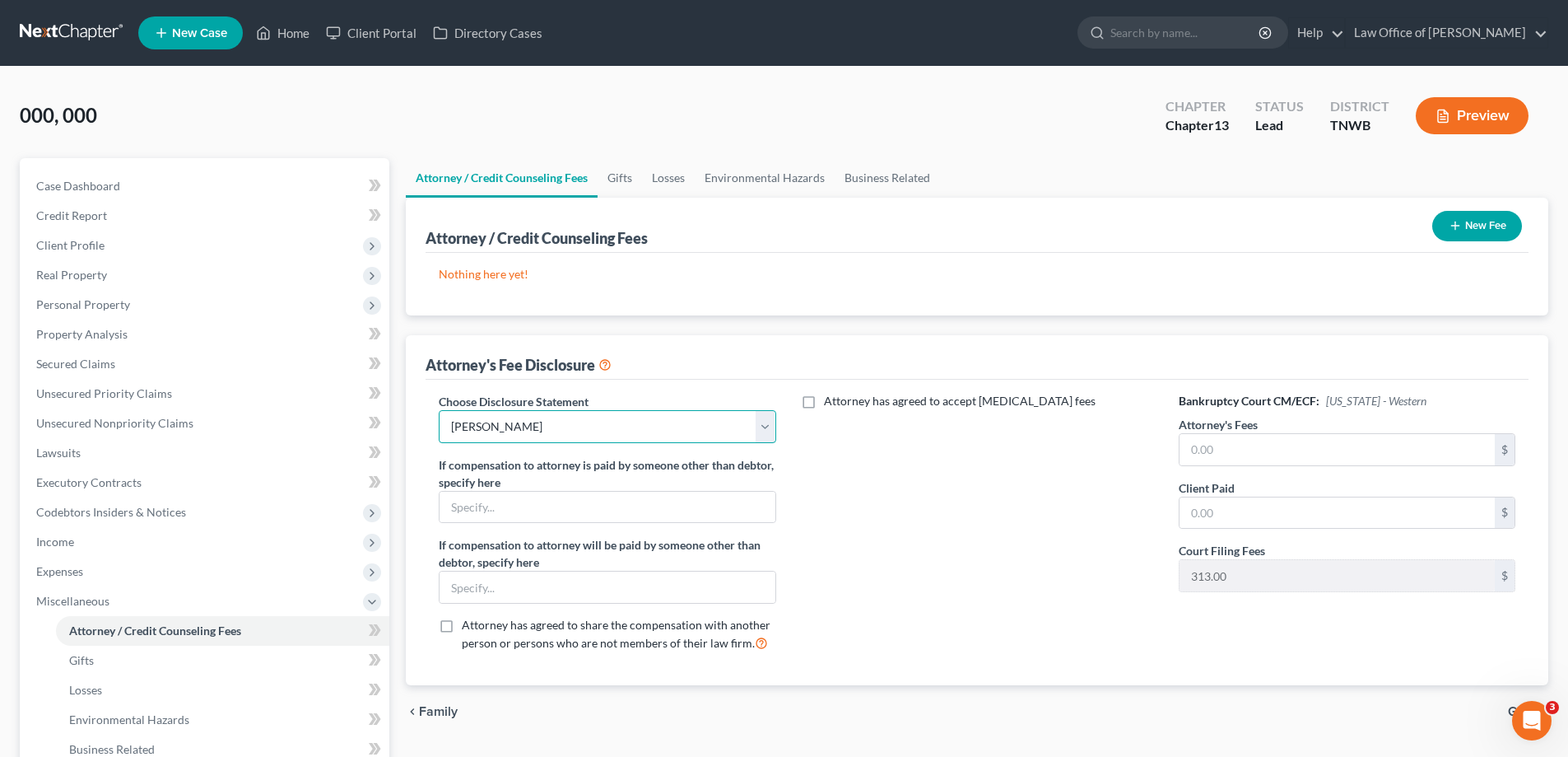
click at [768, 424] on select "Select [PERSON_NAME]" at bounding box center [607, 426] width 337 height 33
click at [768, 423] on select "Select [PERSON_NAME]" at bounding box center [607, 426] width 337 height 33
click at [824, 400] on label "Attorney has agreed to accept [MEDICAL_DATA] fees" at bounding box center [960, 401] width 272 height 16
click at [831, 400] on input "Attorney has agreed to accept [MEDICAL_DATA] fees" at bounding box center [836, 398] width 11 height 11
click at [824, 400] on label "Attorney has agreed to accept [MEDICAL_DATA] fees" at bounding box center [960, 401] width 272 height 16
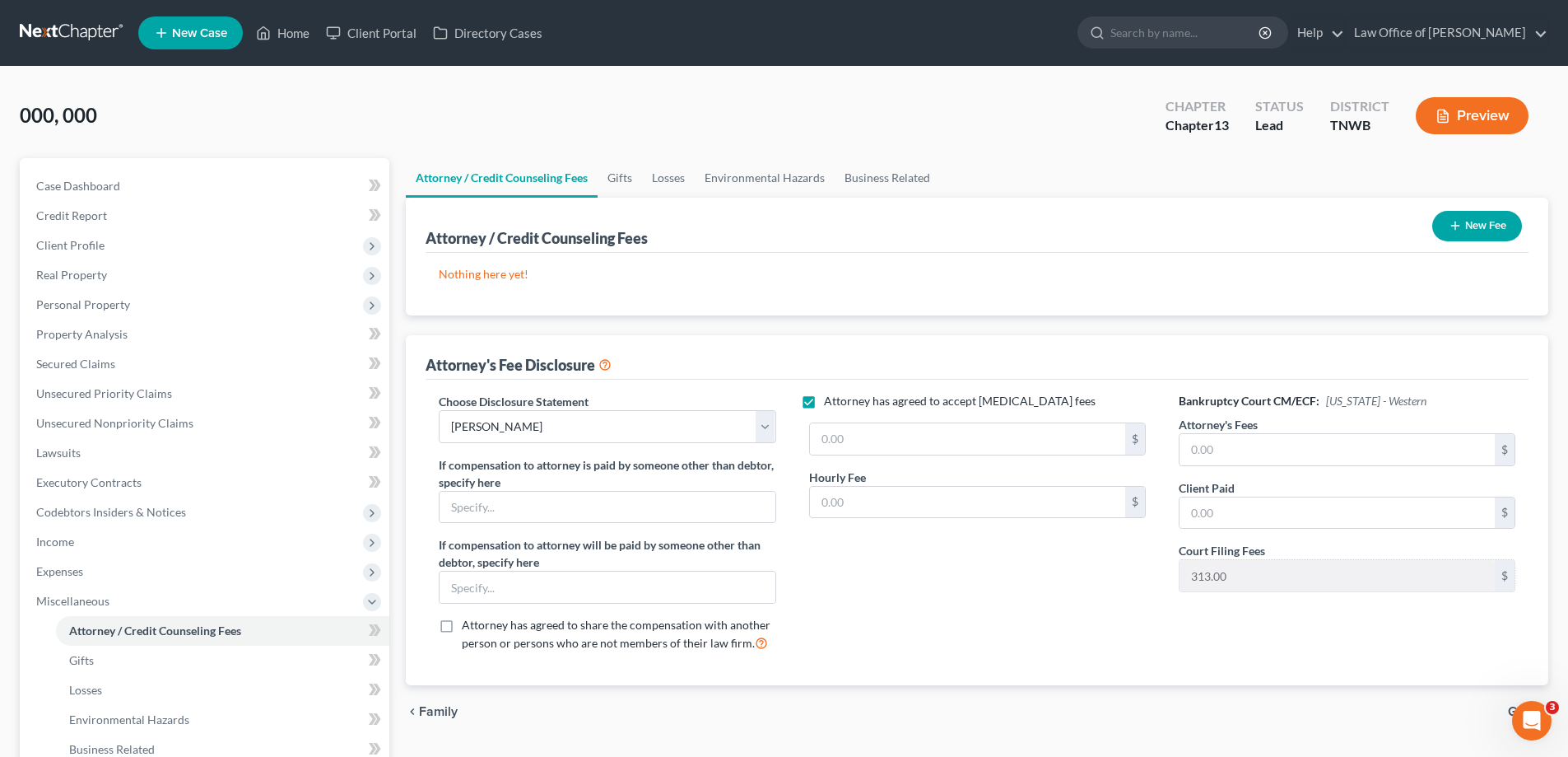
click at [831, 400] on input "Attorney has agreed to accept [MEDICAL_DATA] fees" at bounding box center [836, 398] width 11 height 11
checkbox input "false"
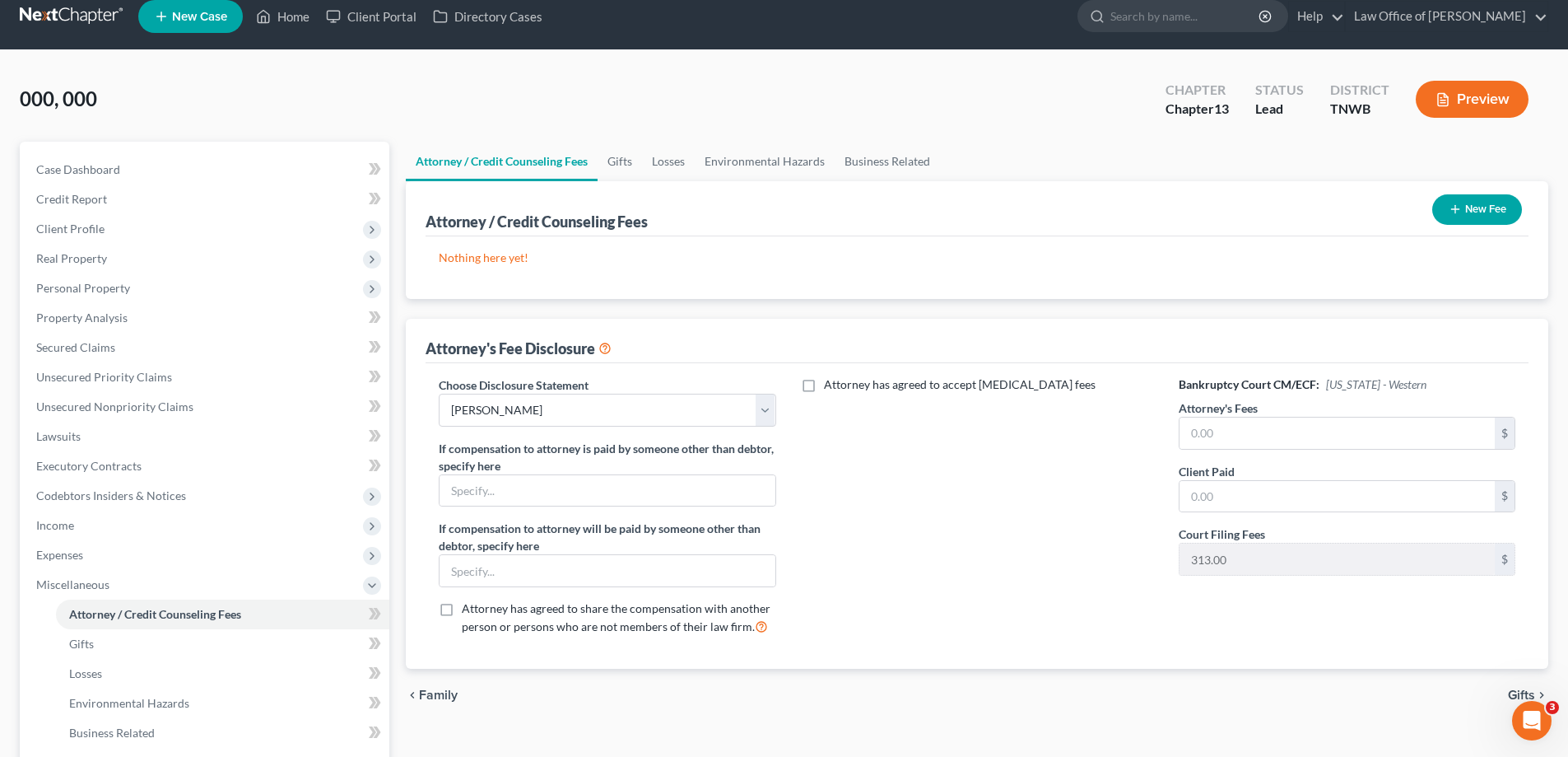
scroll to position [7, 0]
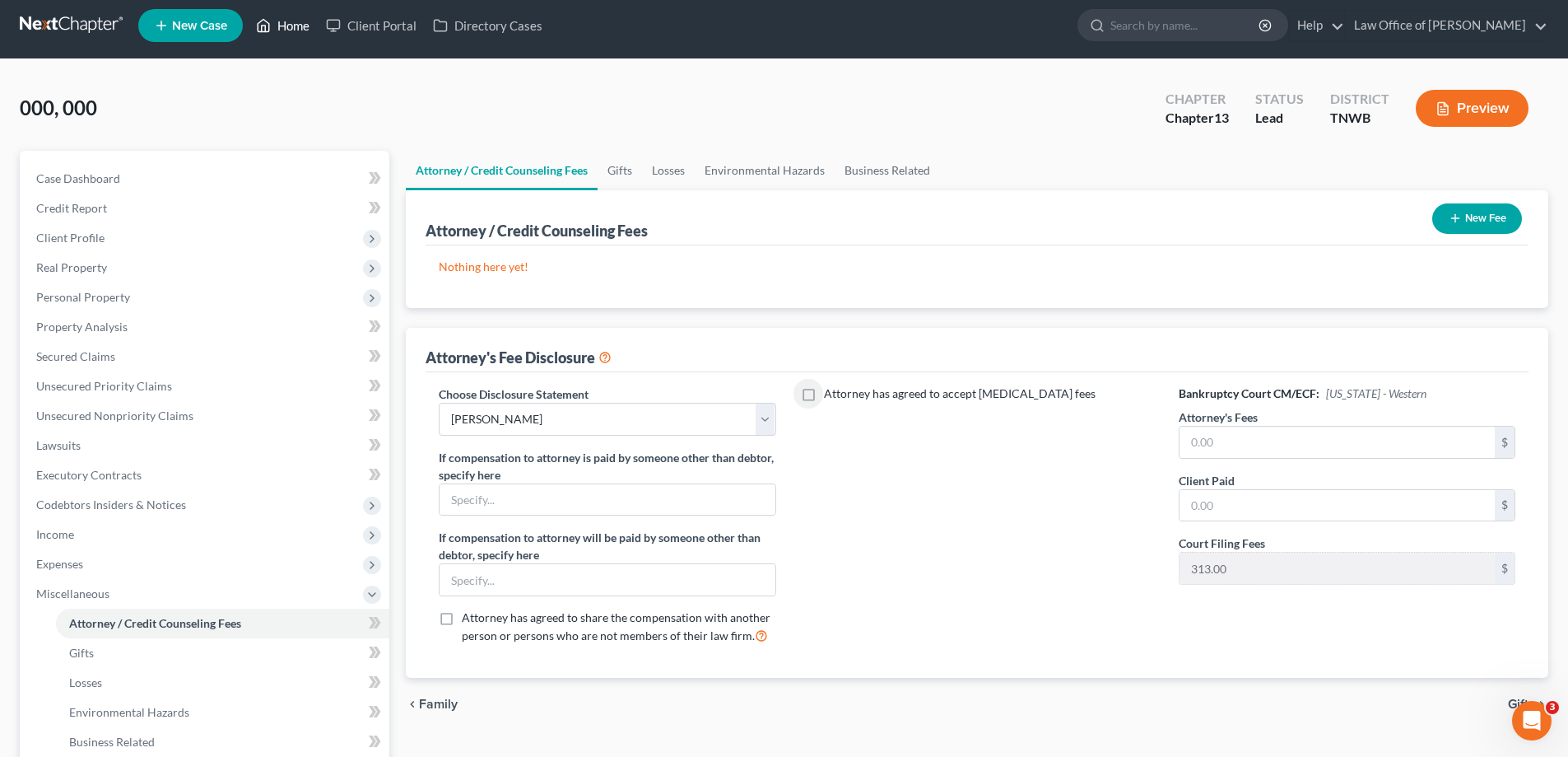
click at [295, 25] on link "Home" at bounding box center [283, 26] width 70 height 30
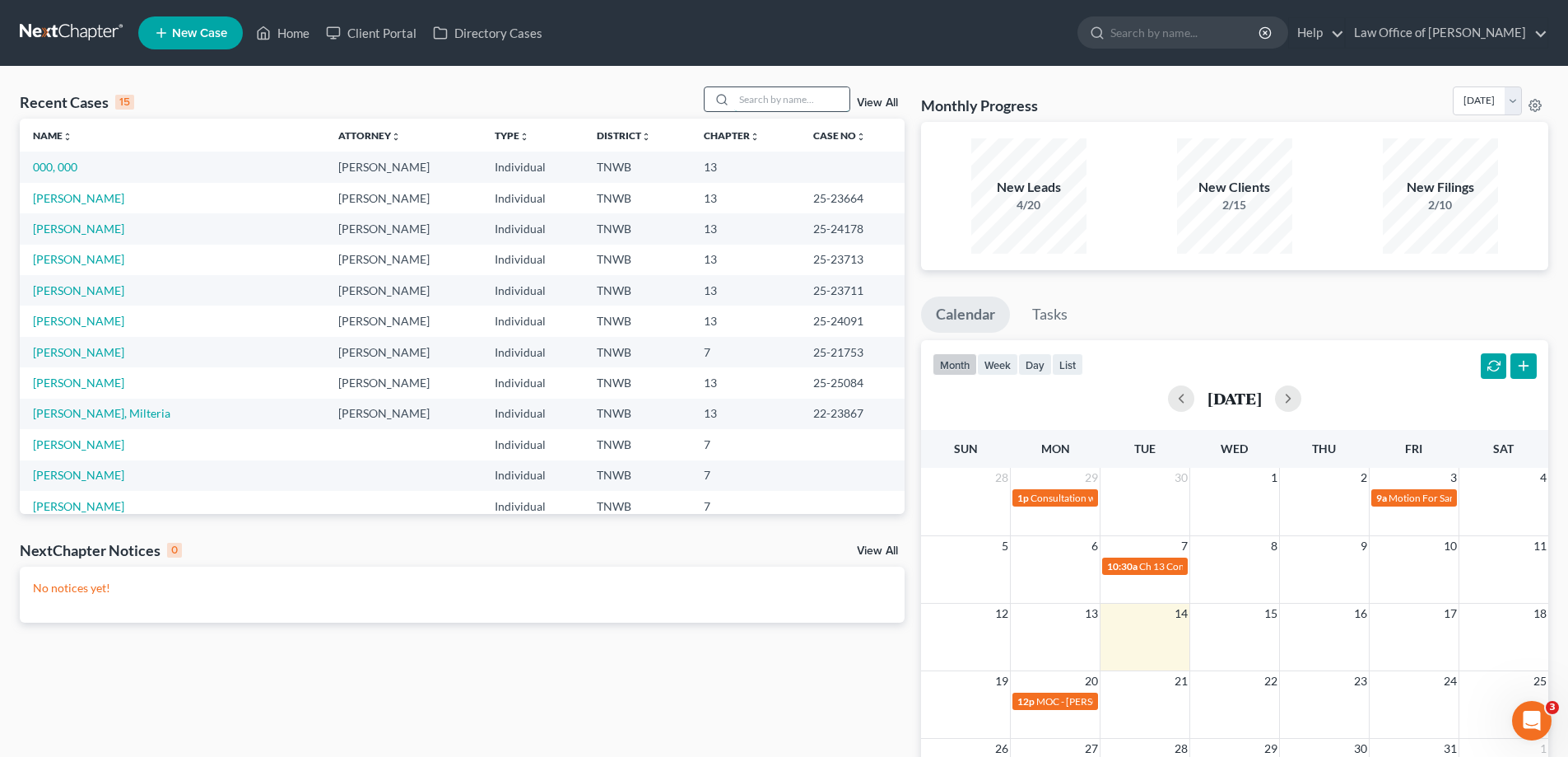
click at [791, 105] on input "search" at bounding box center [791, 99] width 115 height 24
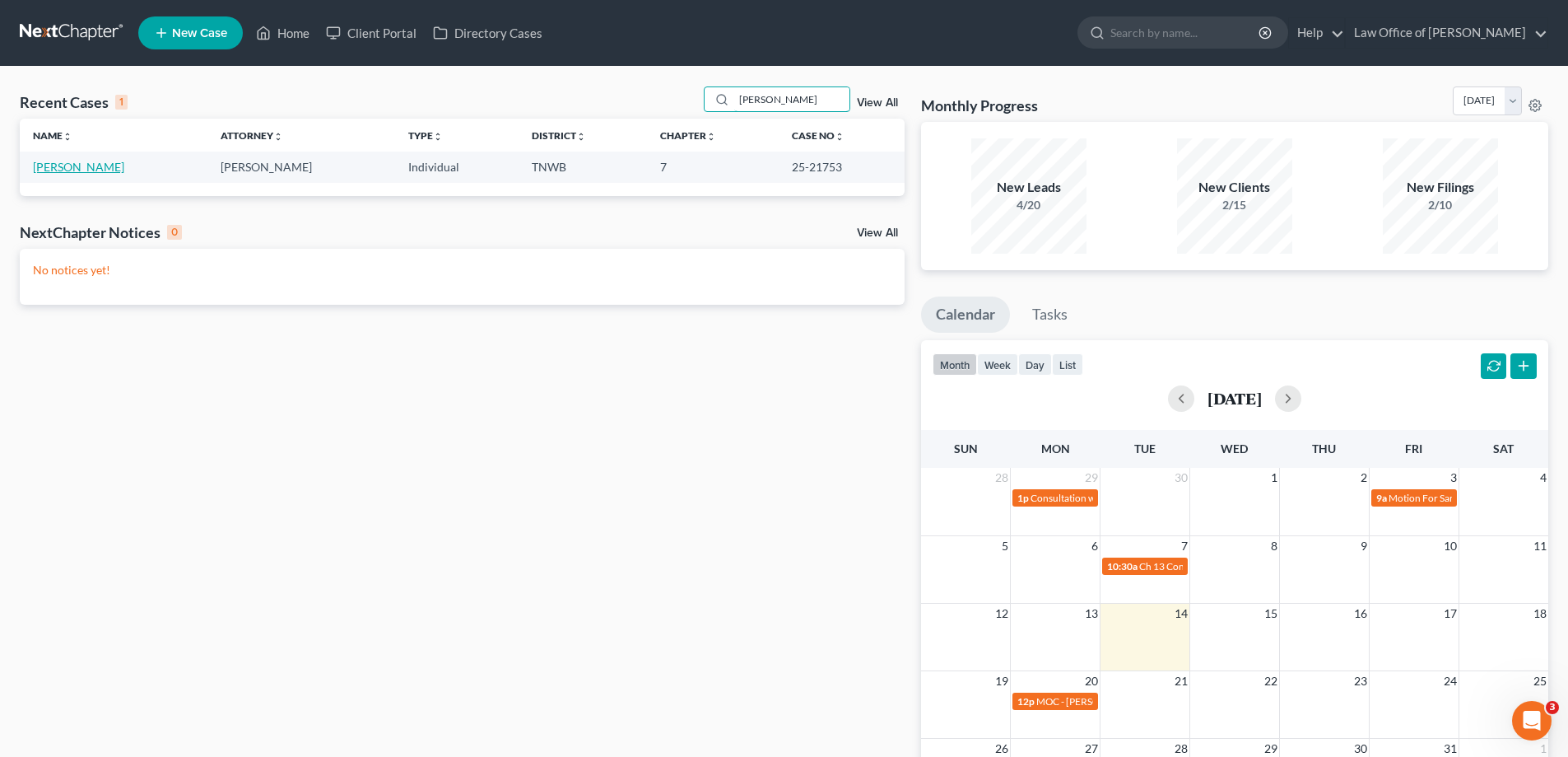
type input "[PERSON_NAME]"
click at [97, 165] on link "[PERSON_NAME]" at bounding box center [78, 167] width 91 height 14
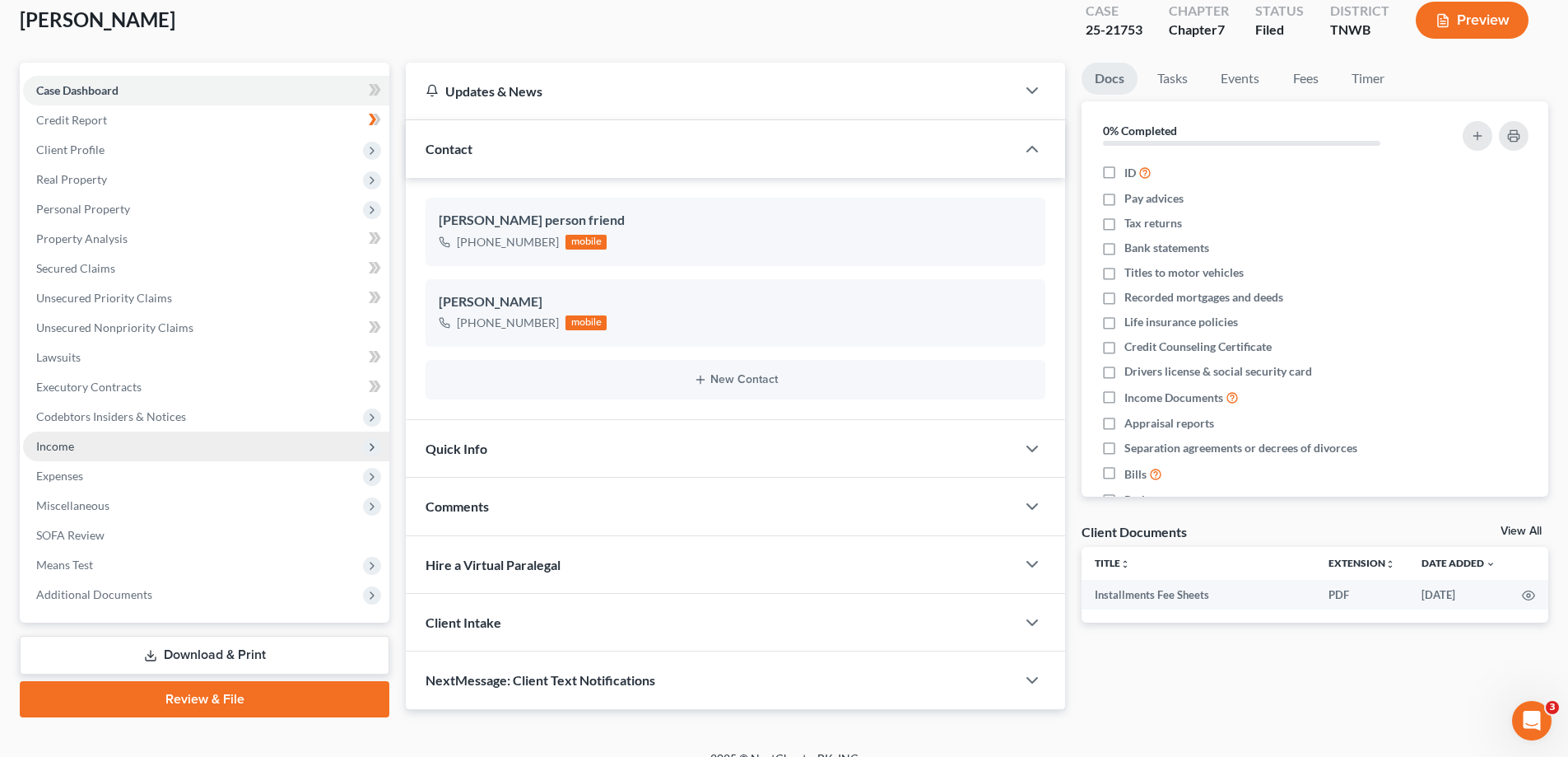
scroll to position [119, 0]
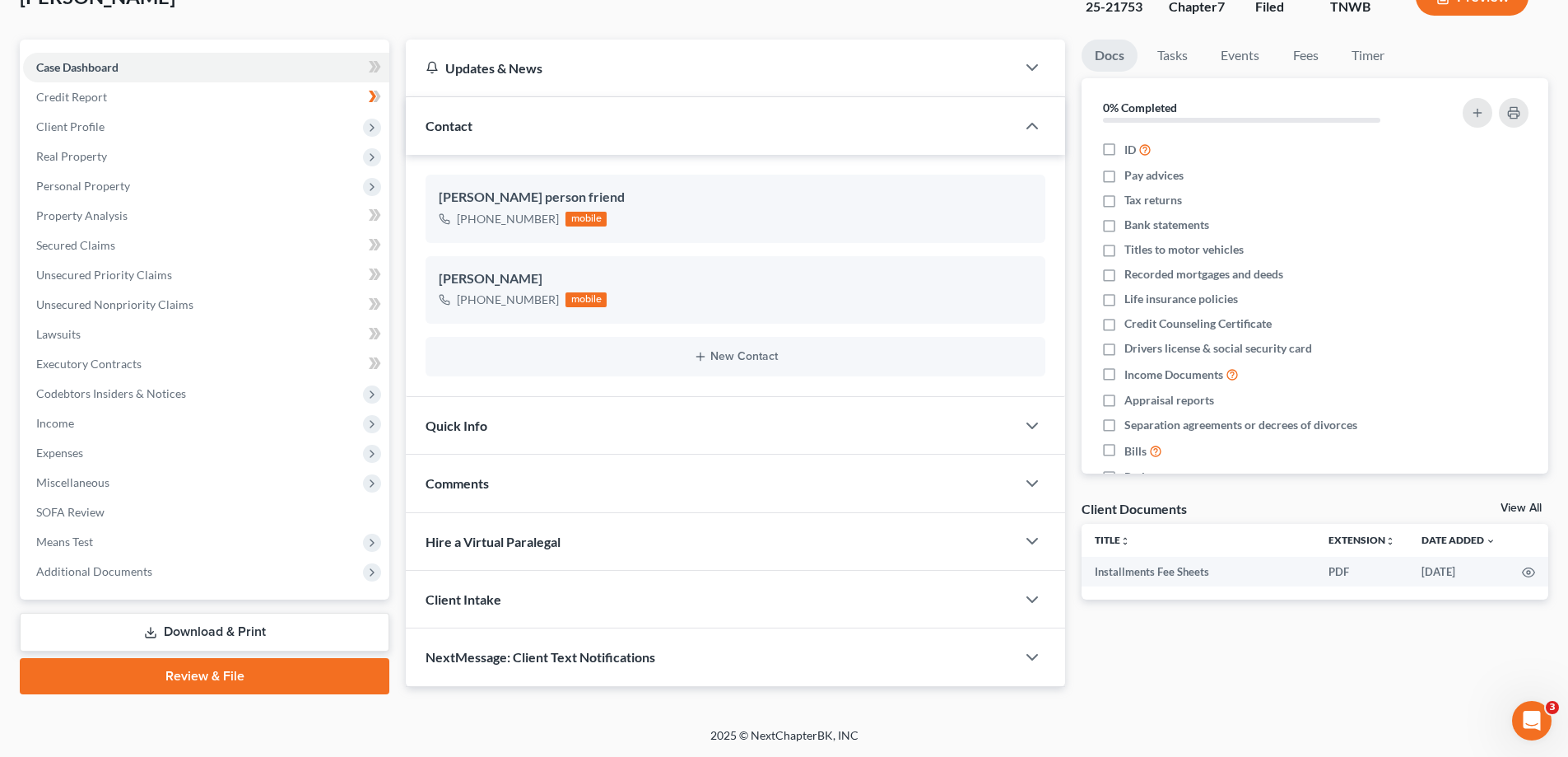
click at [267, 628] on link "Download & Print" at bounding box center [205, 632] width 370 height 39
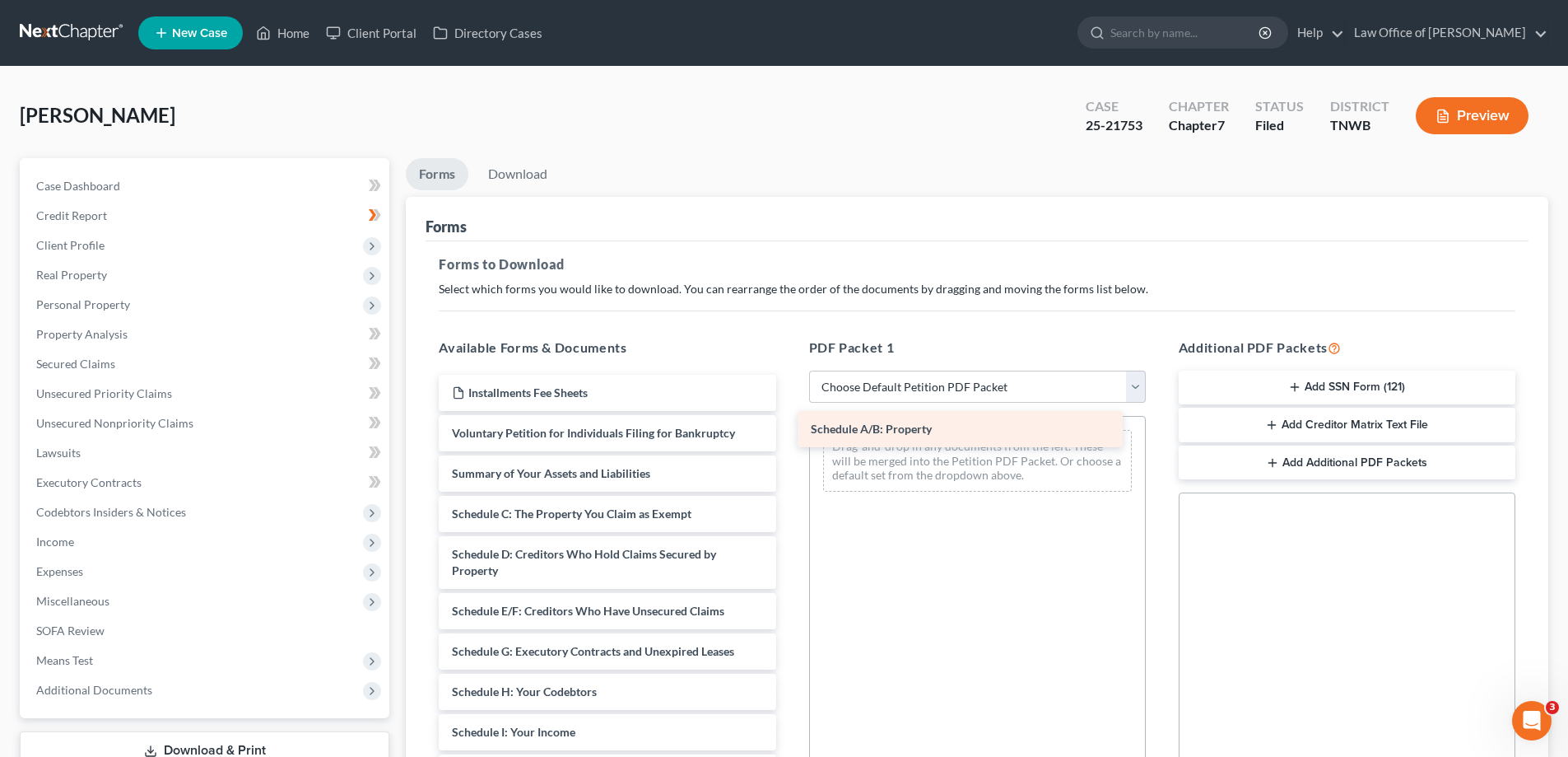
drag, startPoint x: 650, startPoint y: 501, endPoint x: 1009, endPoint y: 417, distance: 368.8
click at [789, 417] on div "Schedule A/B: Property Installments Fee Sheets Voluntary Petition for Individua…" at bounding box center [607, 769] width 363 height 788
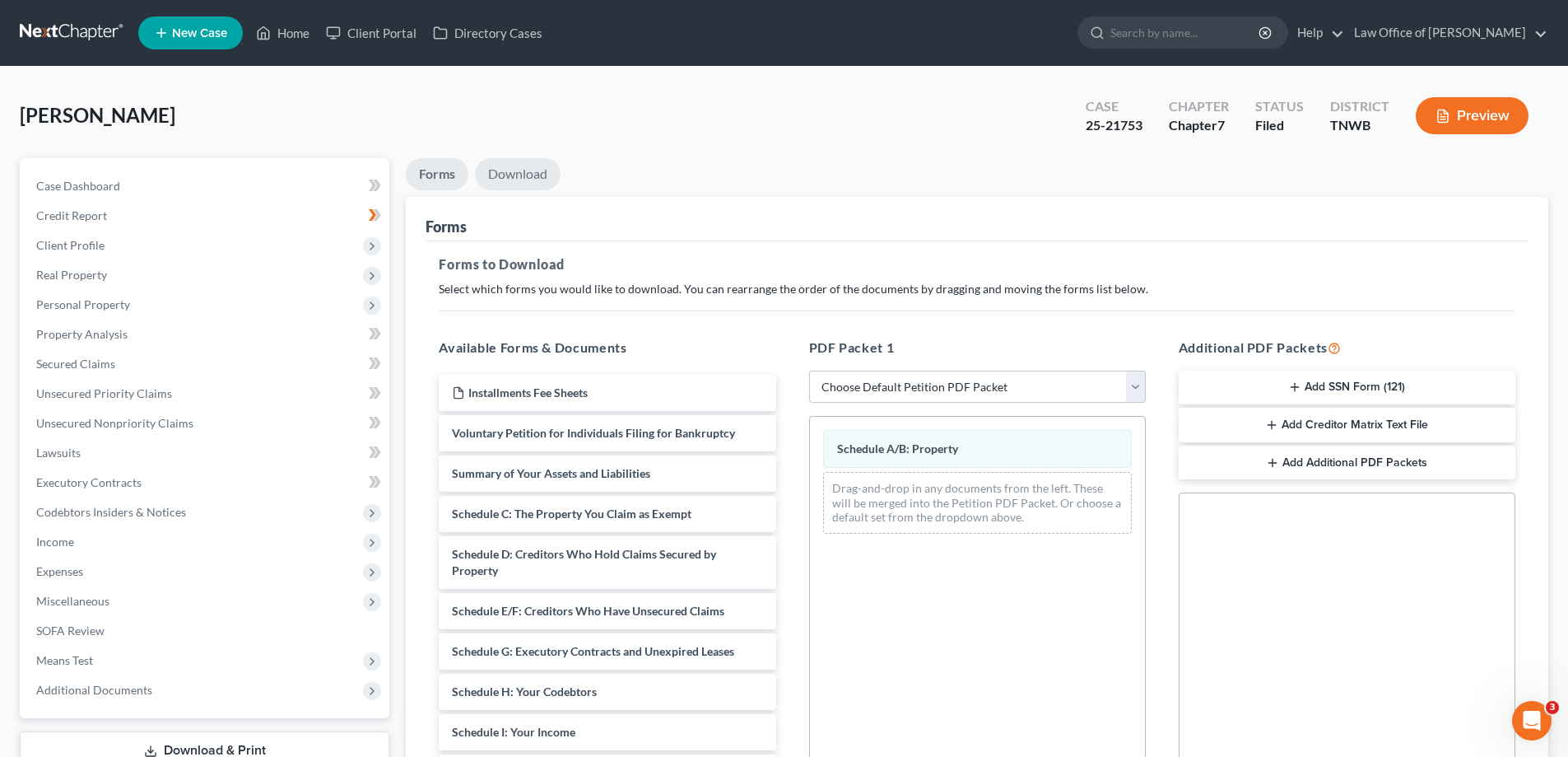
click at [520, 174] on link "Download" at bounding box center [518, 174] width 86 height 32
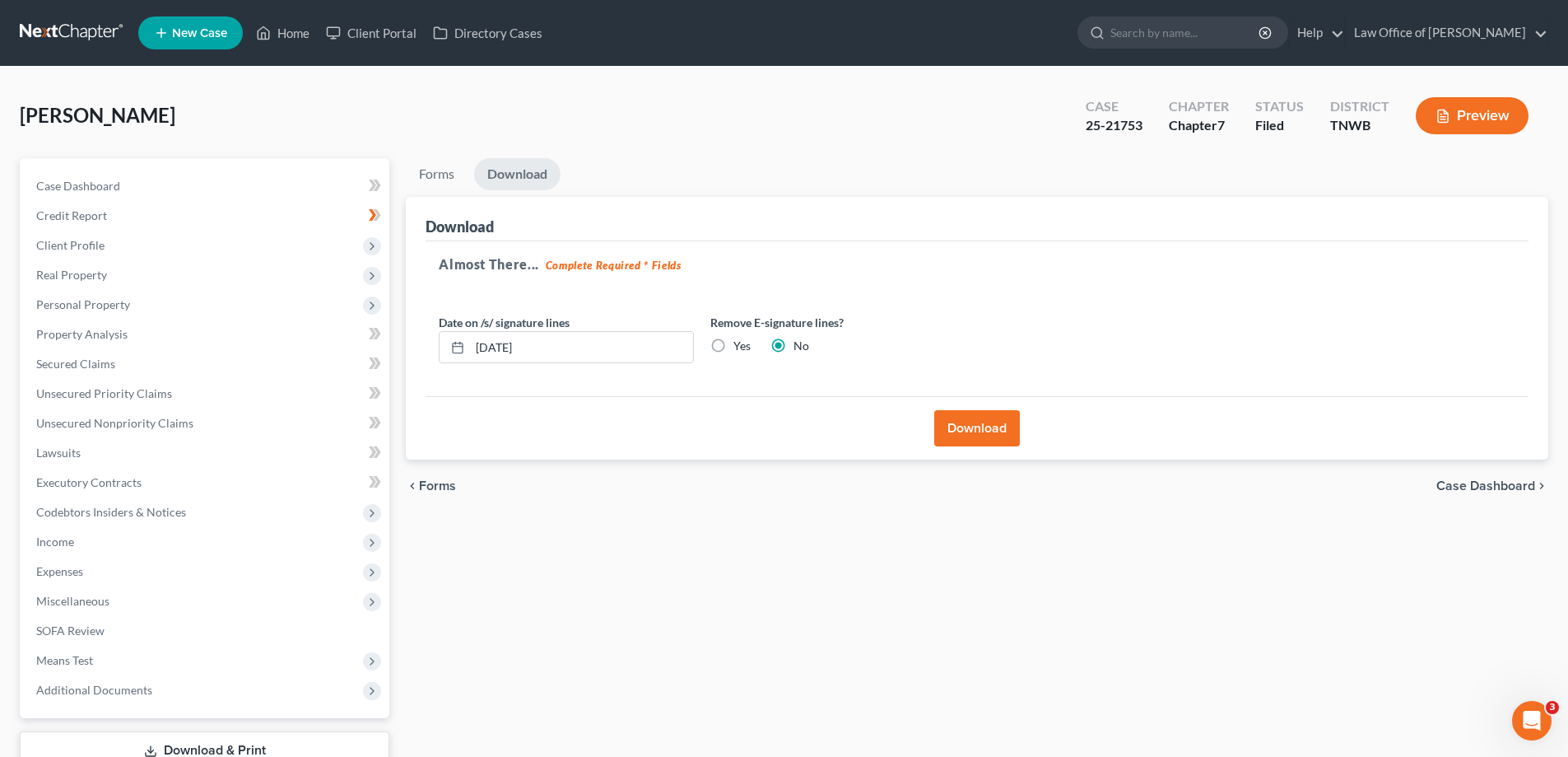
drag, startPoint x: 989, startPoint y: 421, endPoint x: 993, endPoint y: 412, distance: 9.9
click at [990, 419] on button "Download" at bounding box center [977, 428] width 86 height 36
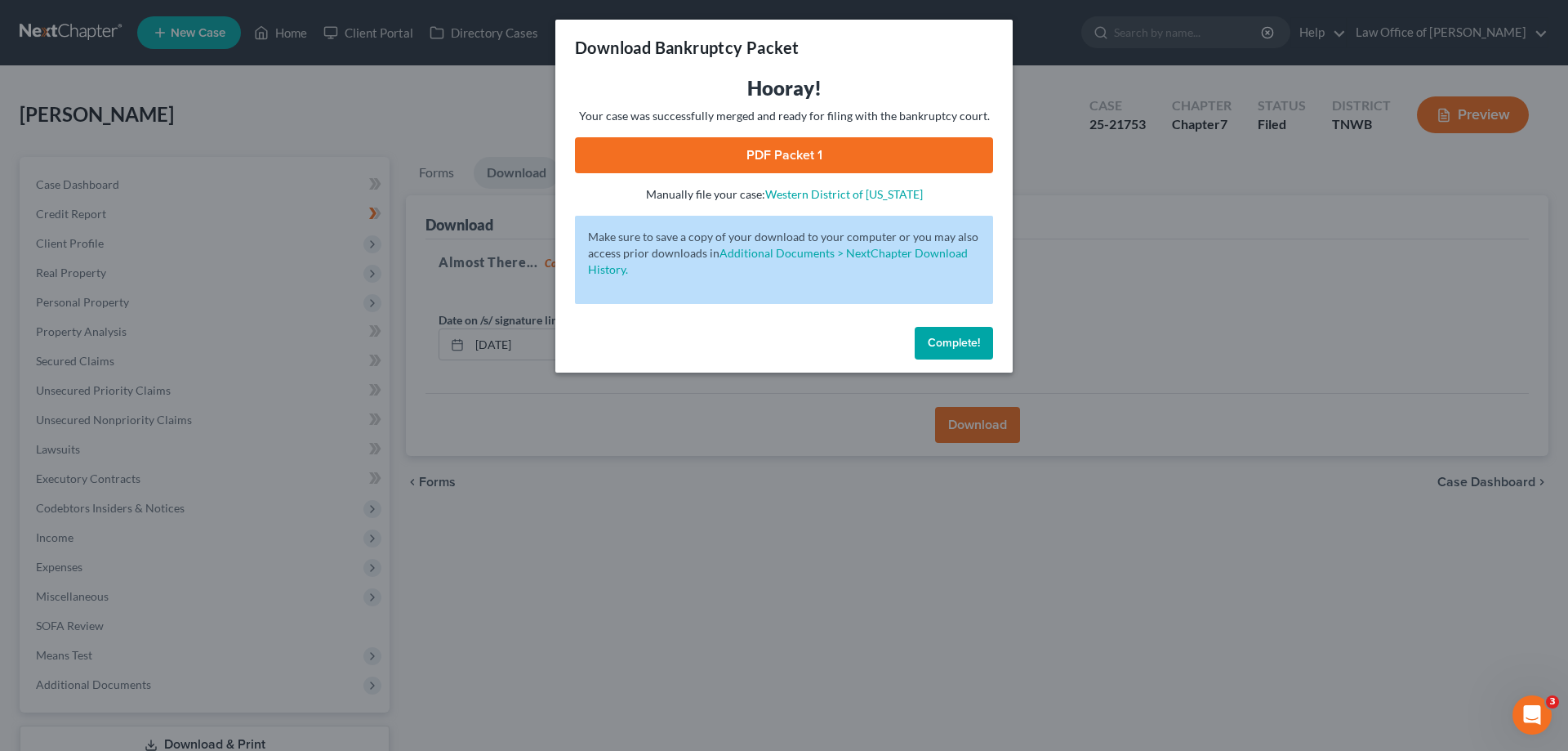
click at [815, 153] on link "PDF Packet 1" at bounding box center [784, 155] width 419 height 36
click at [939, 323] on div "Complete!" at bounding box center [784, 346] width 457 height 53
click at [949, 345] on span "Complete!" at bounding box center [953, 342] width 53 height 14
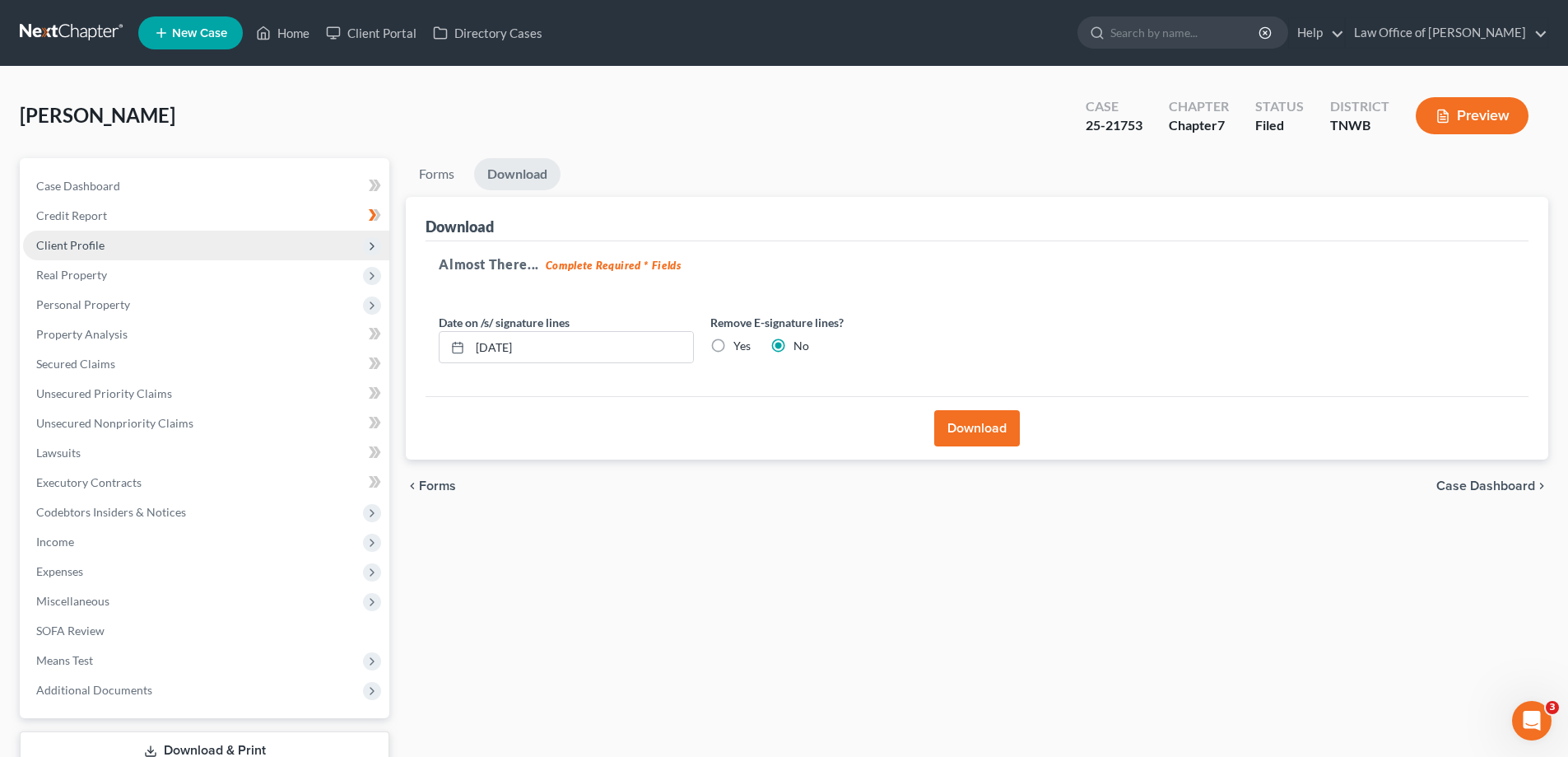
click at [75, 245] on span "Client Profile" at bounding box center [70, 245] width 68 height 14
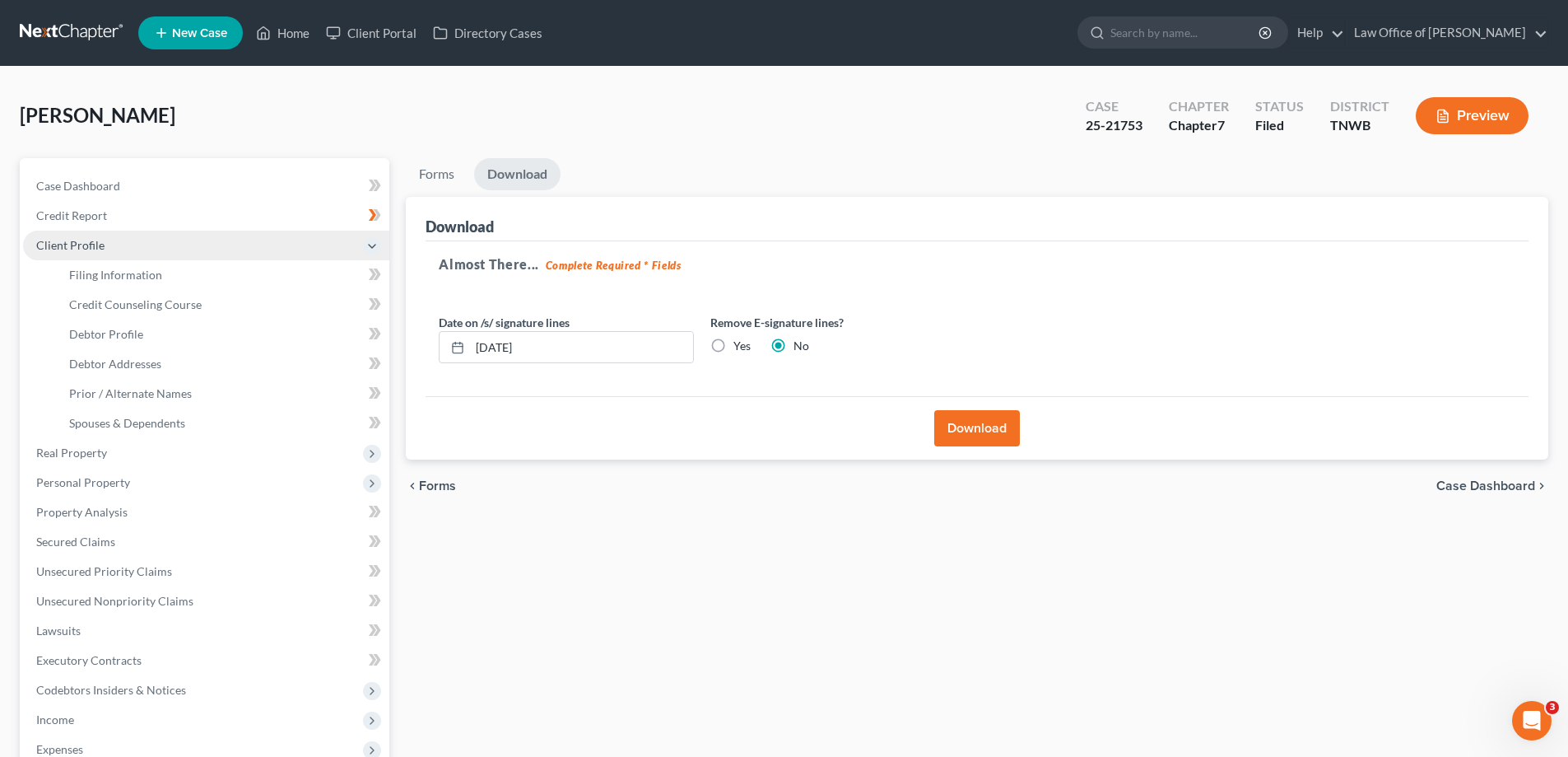
click at [100, 259] on span "Client Profile" at bounding box center [206, 246] width 366 height 30
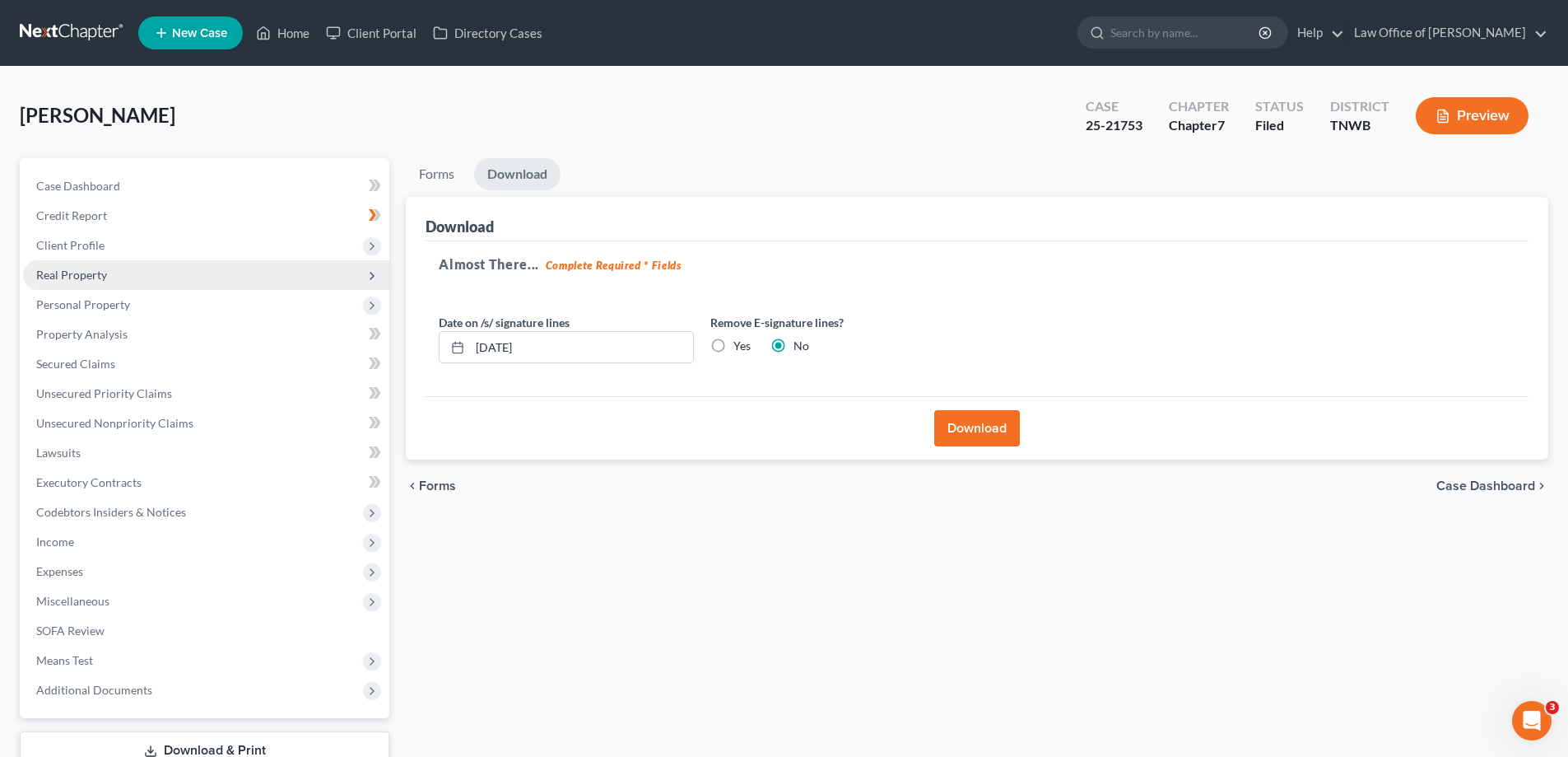
click at [101, 262] on span "Real Property" at bounding box center [206, 275] width 366 height 30
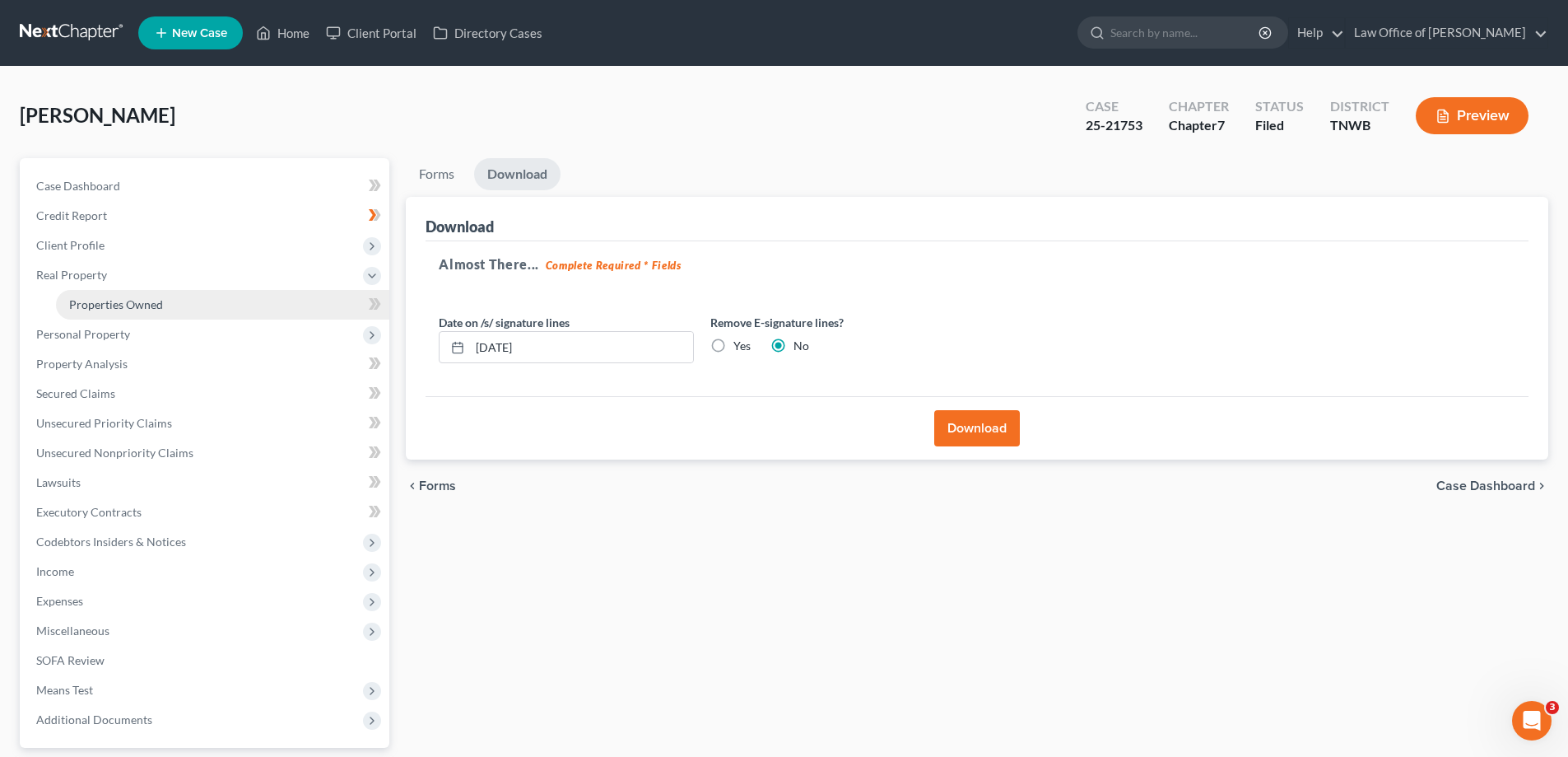
click at [108, 300] on span "Properties Owned" at bounding box center [116, 304] width 94 height 14
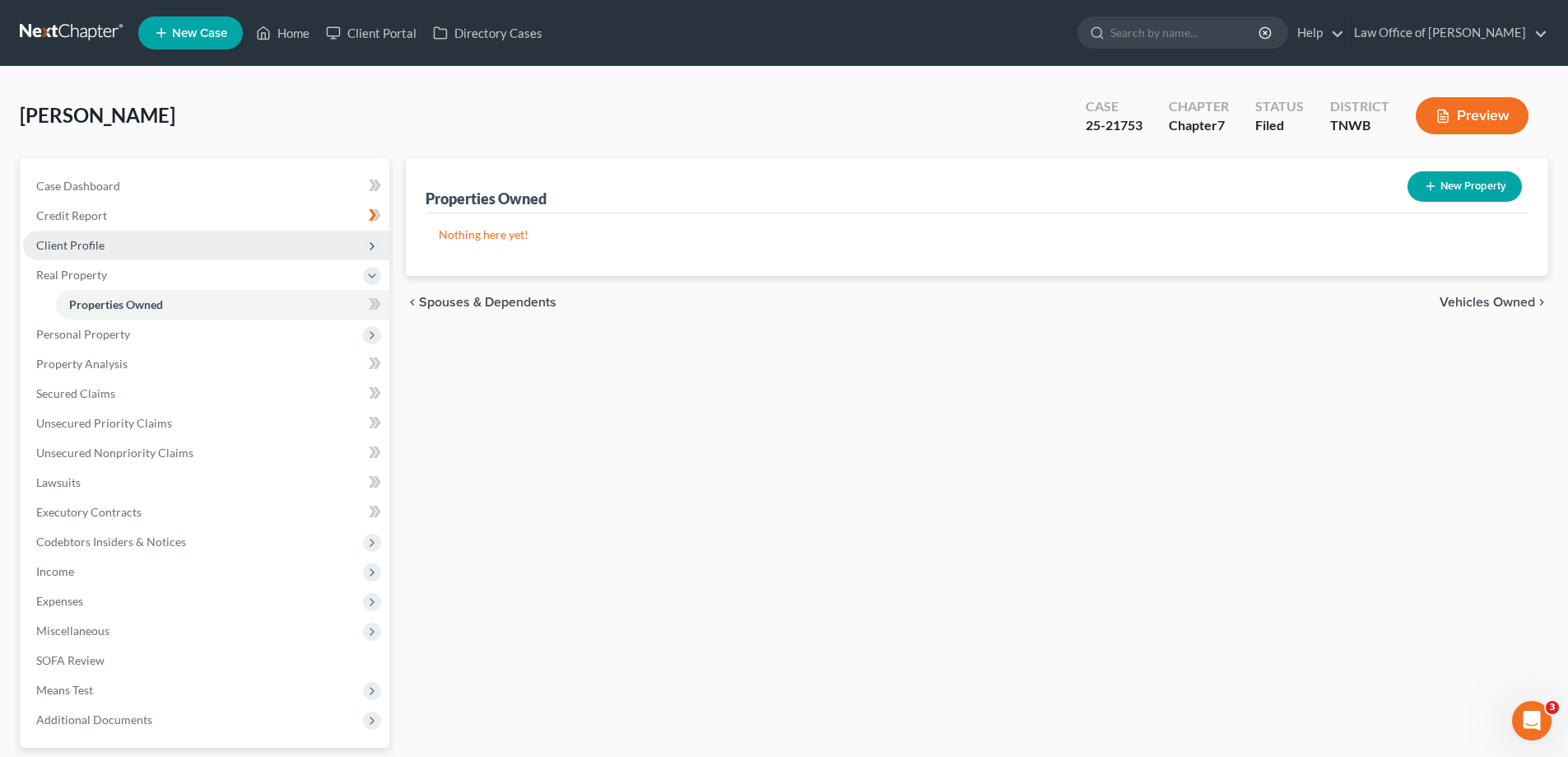
click at [72, 238] on span "Client Profile" at bounding box center [70, 245] width 68 height 14
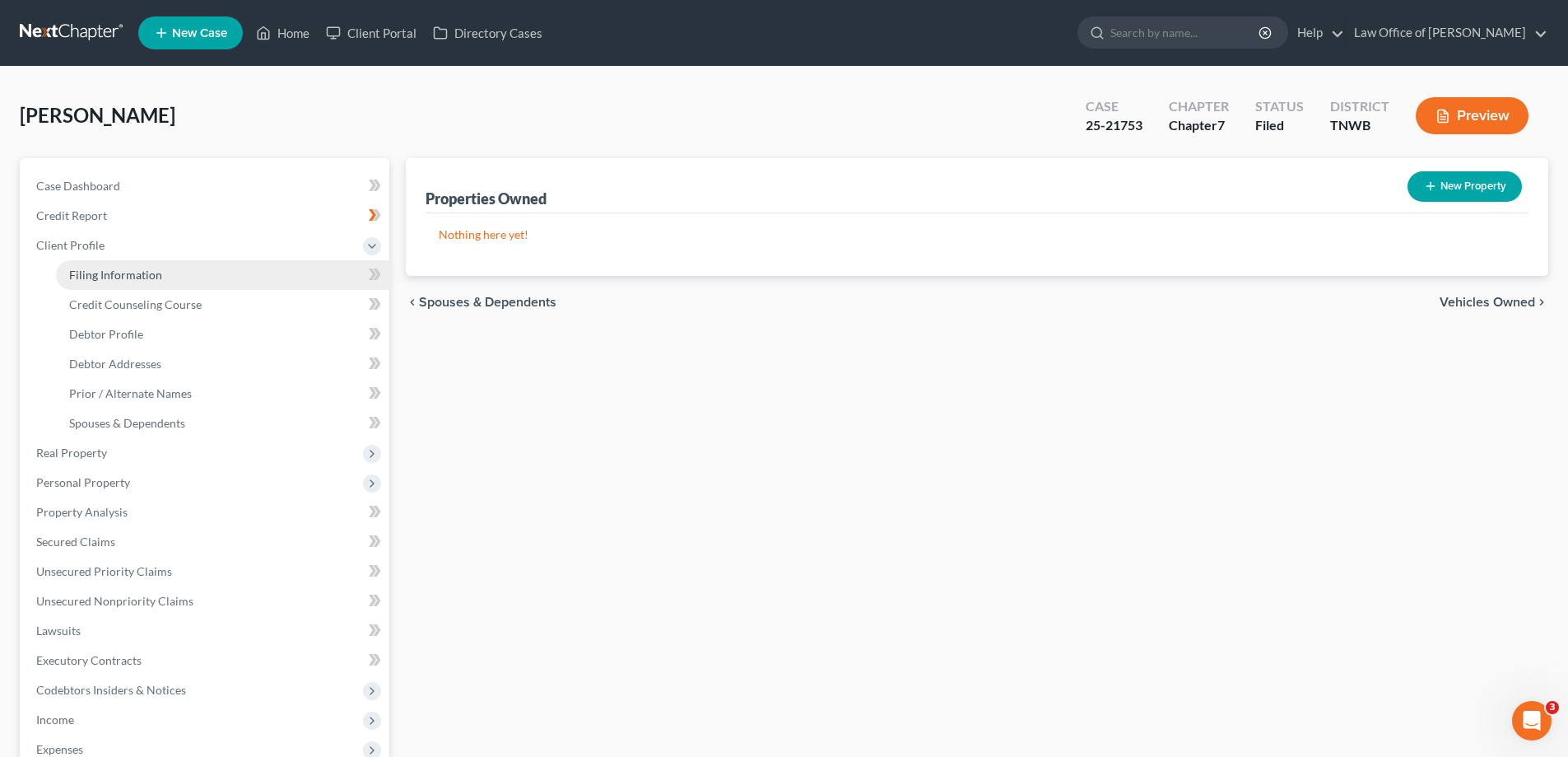
click at [101, 268] on span "Filing Information" at bounding box center [115, 275] width 93 height 14
select select "1"
select select "0"
select select "44"
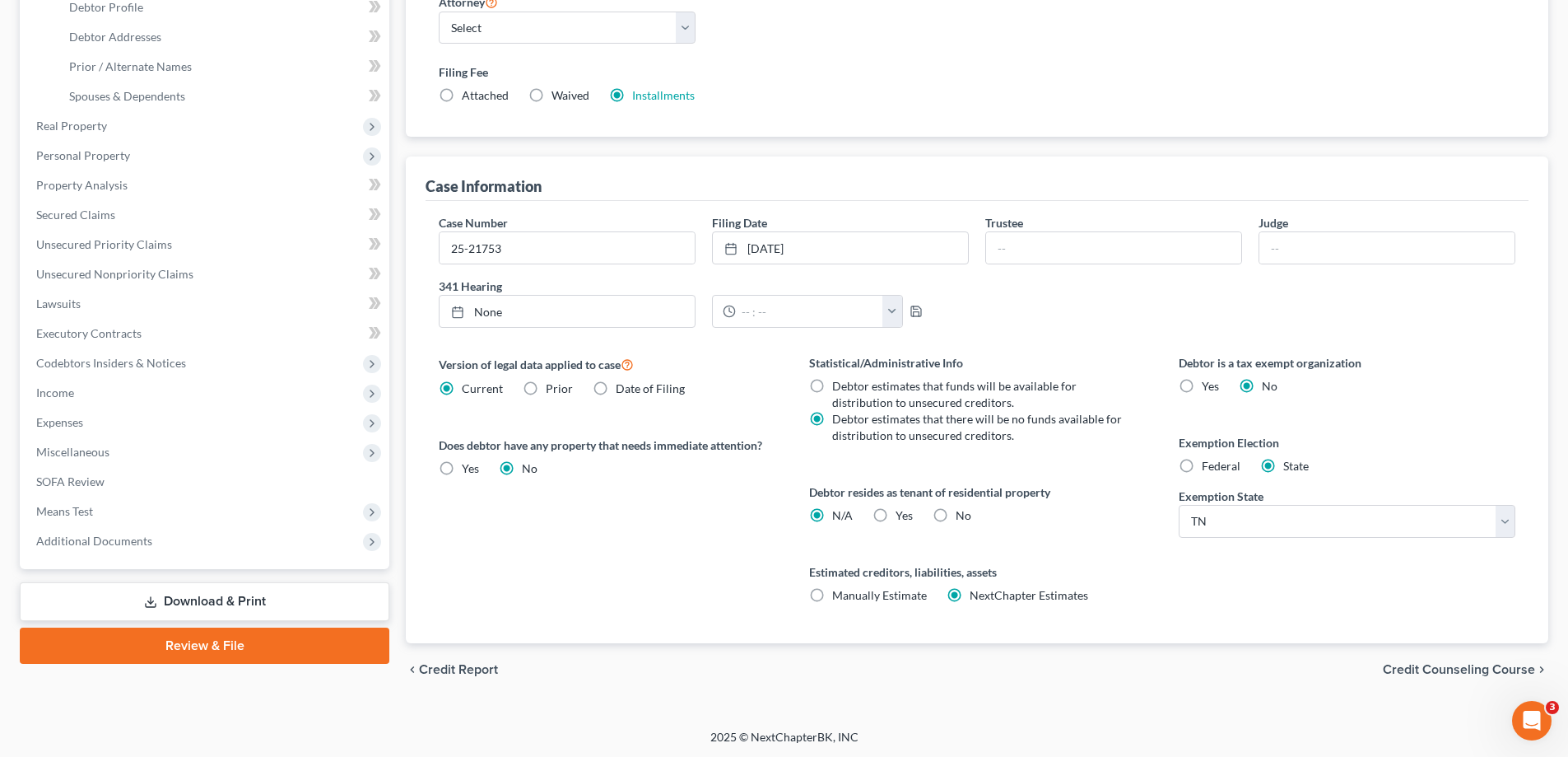
scroll to position [328, 0]
click at [265, 603] on link "Download & Print" at bounding box center [205, 599] width 370 height 39
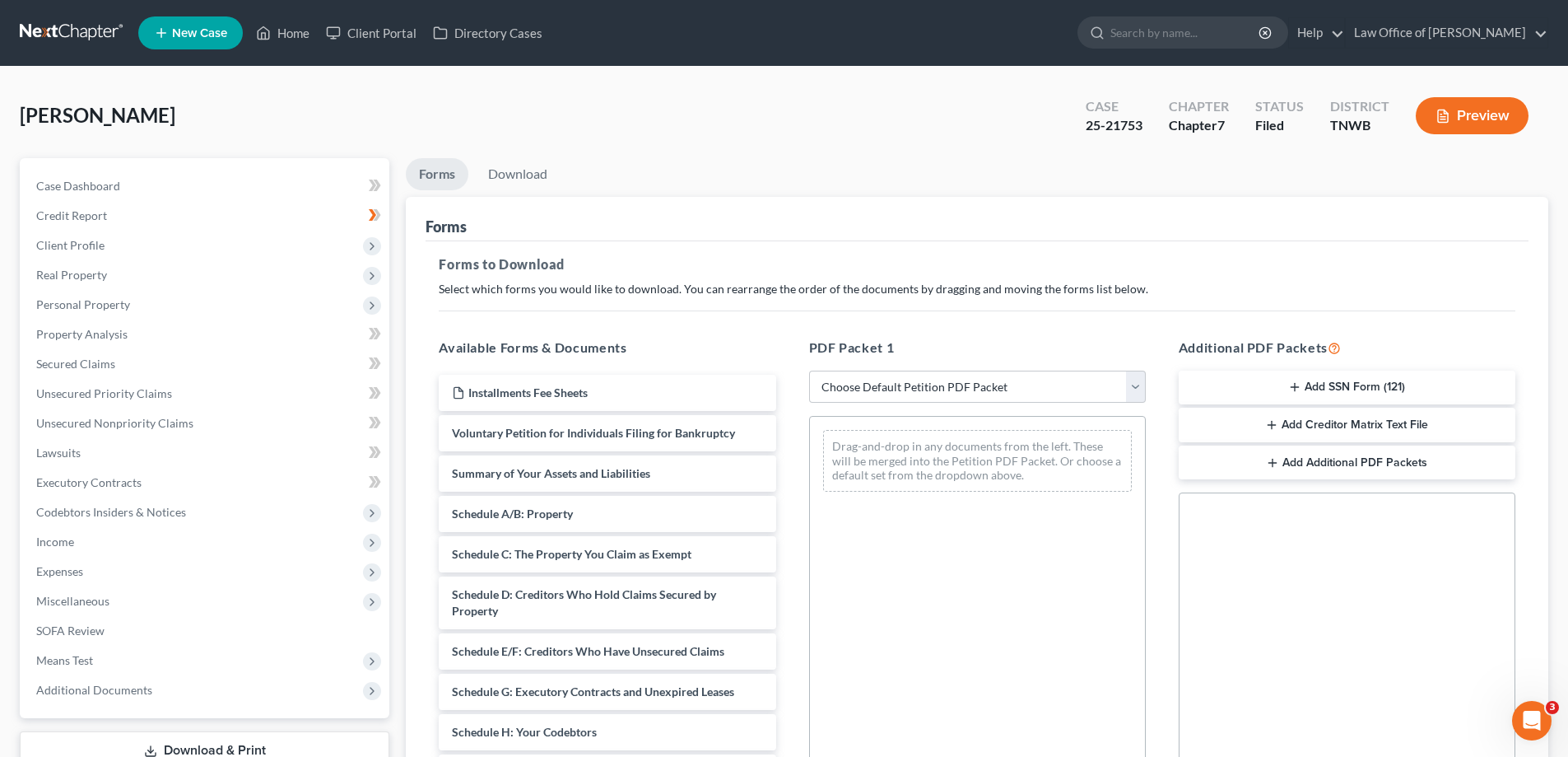
click at [1366, 424] on button "Add Creditor Matrix Text File" at bounding box center [1347, 425] width 337 height 35
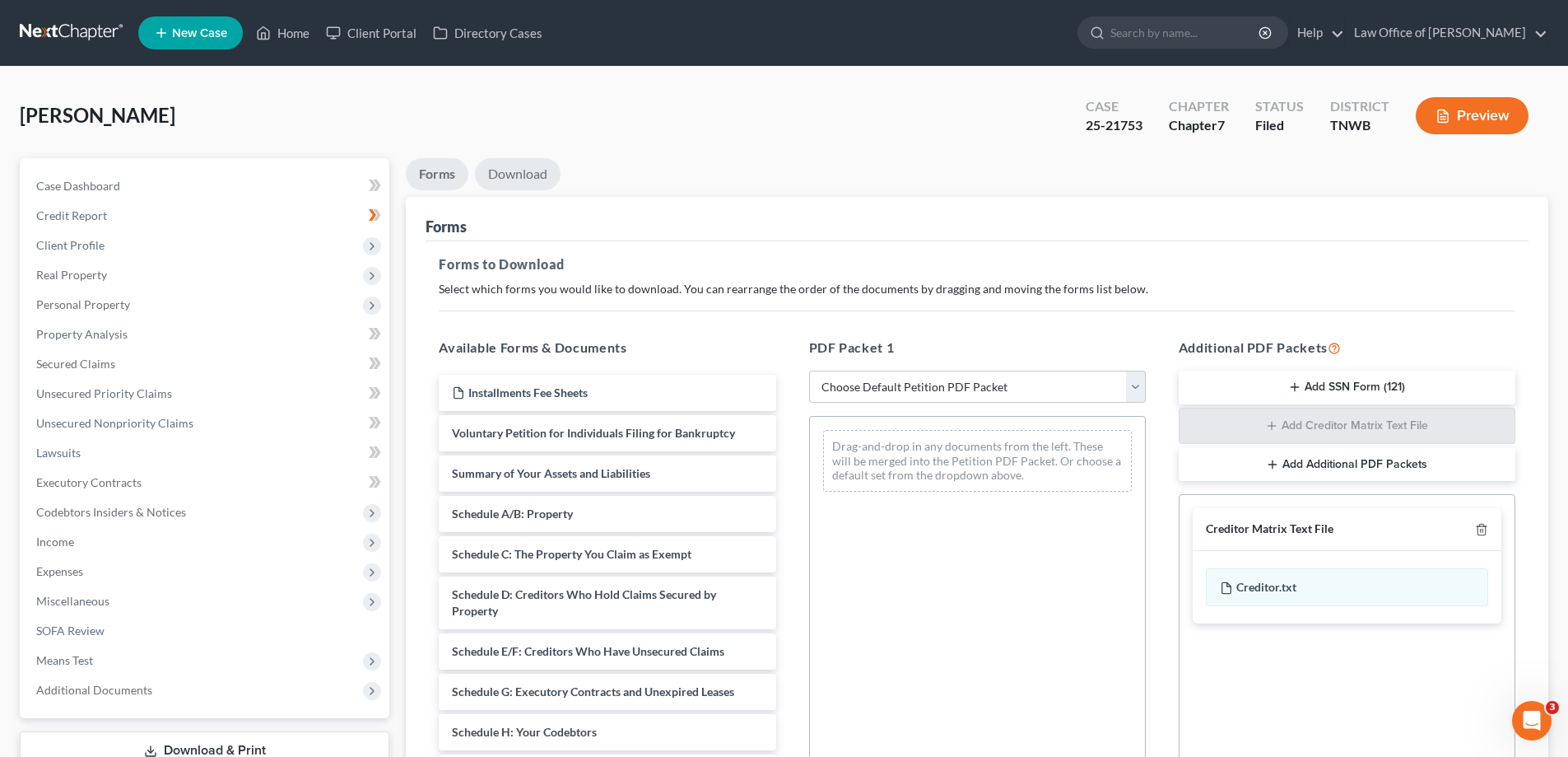
click at [519, 176] on link "Download" at bounding box center [518, 174] width 86 height 32
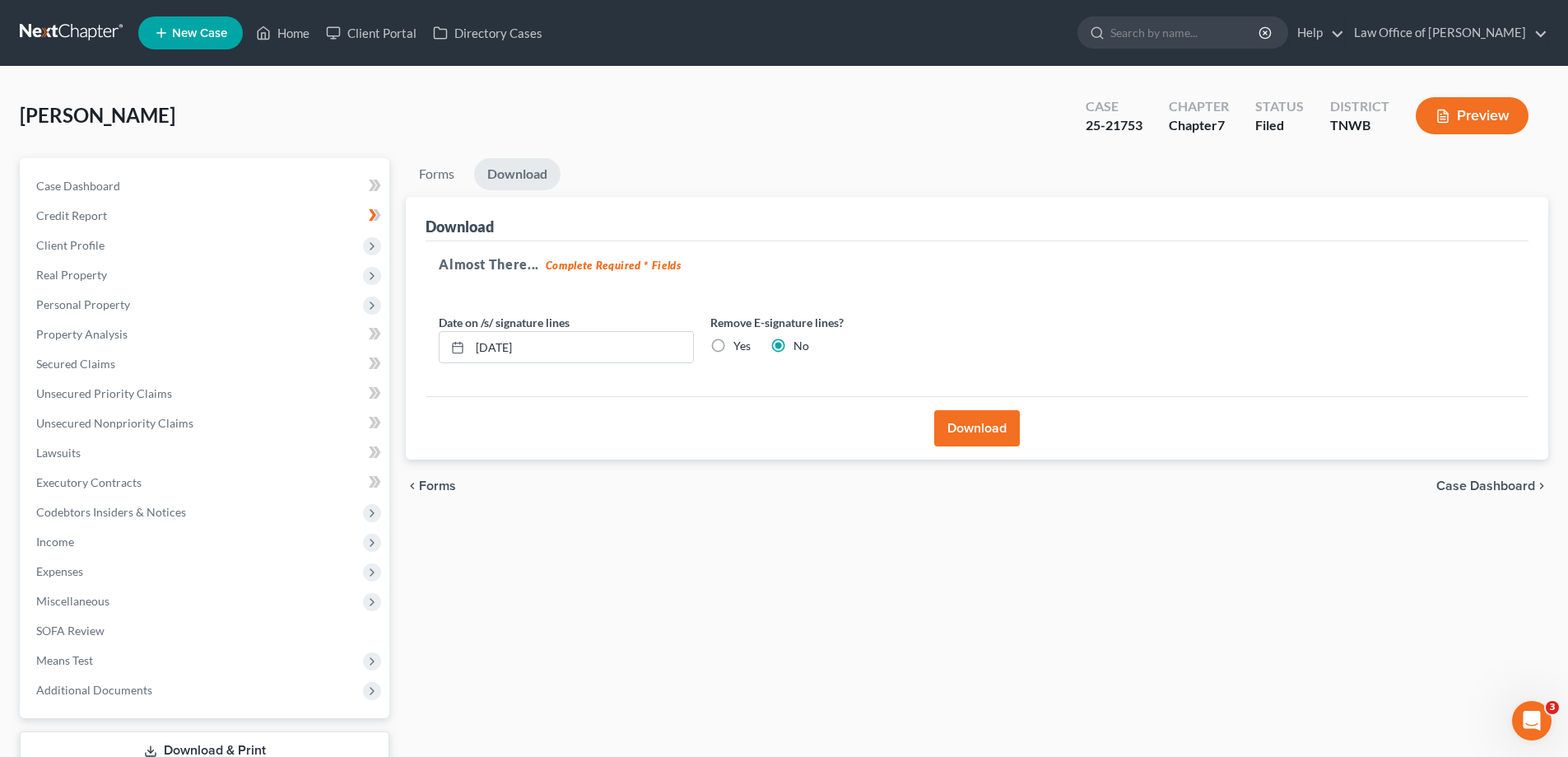
click at [988, 421] on button "Download" at bounding box center [977, 428] width 86 height 36
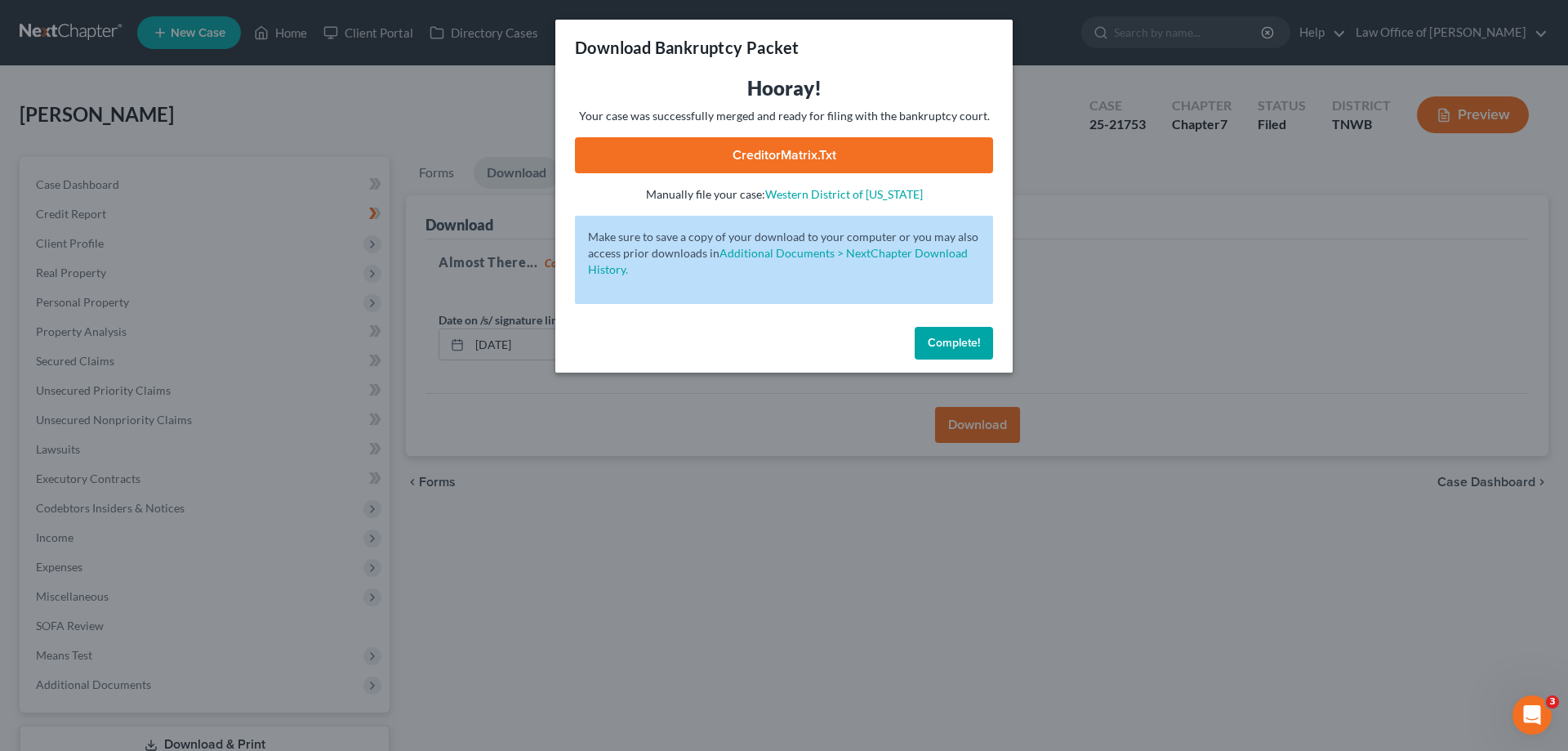
click at [809, 150] on link "CreditorMatrix.txt" at bounding box center [784, 155] width 419 height 36
click at [954, 344] on span "Complete!" at bounding box center [953, 342] width 53 height 14
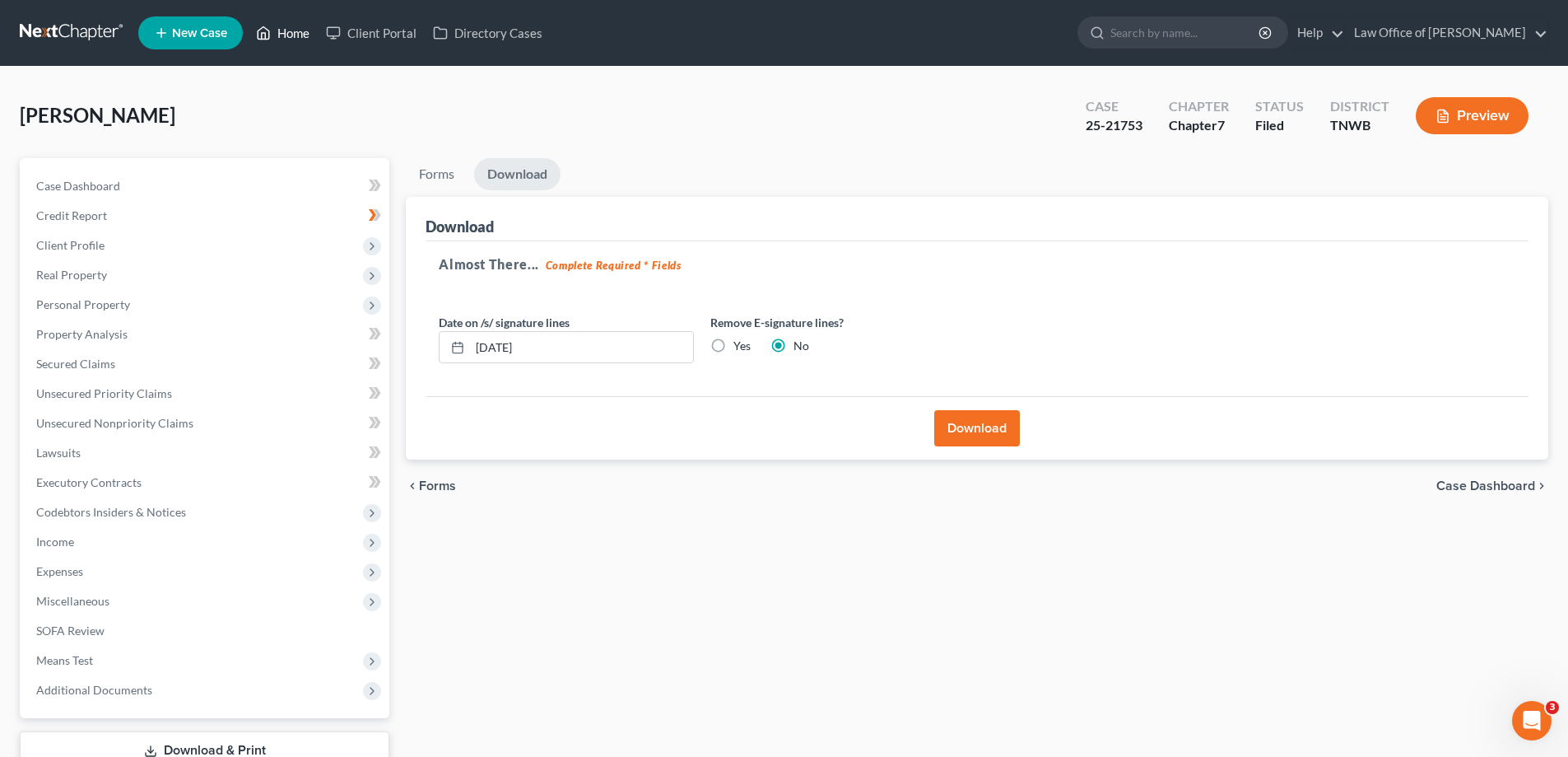
click at [285, 28] on link "Home" at bounding box center [283, 33] width 70 height 30
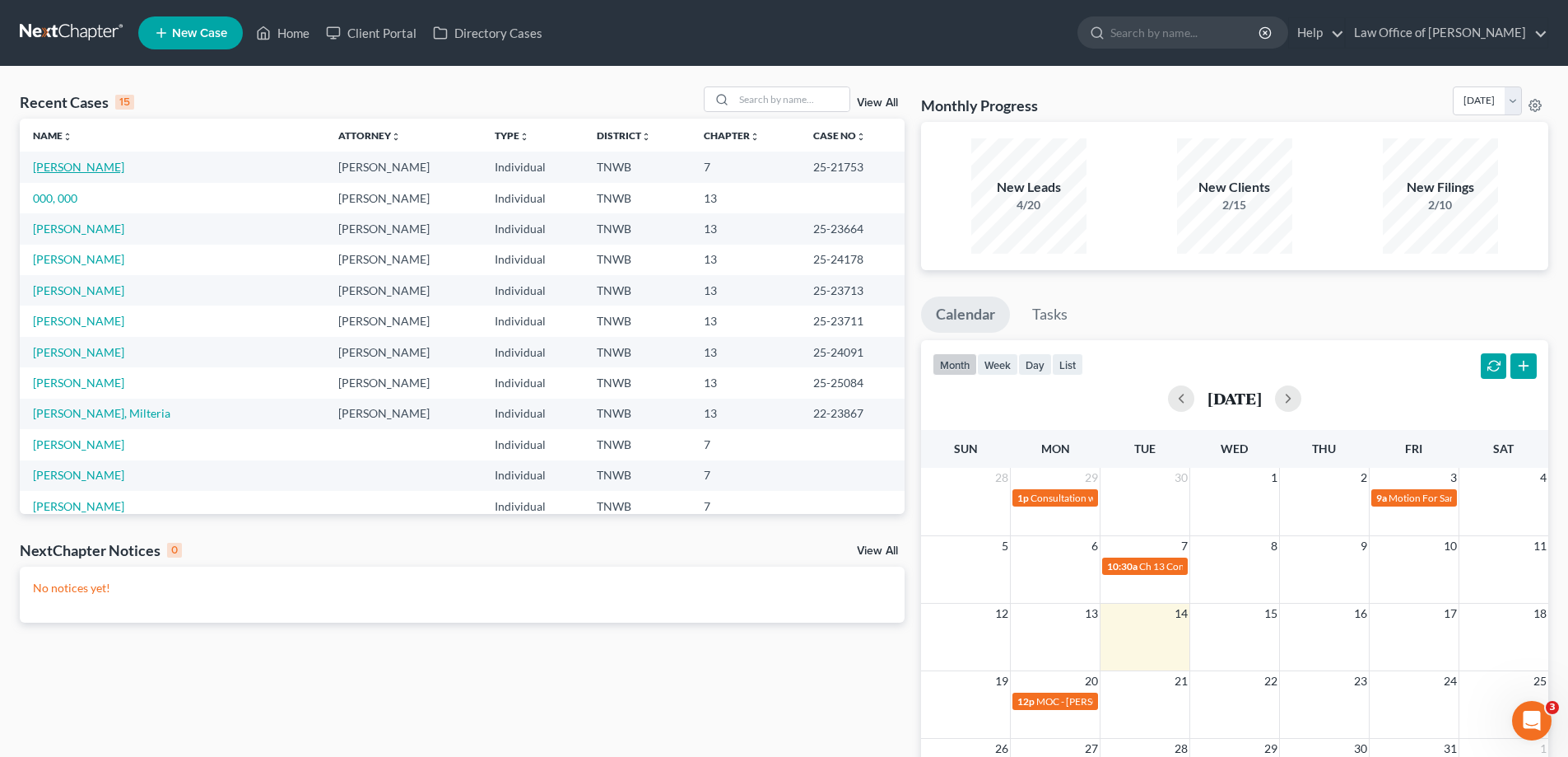
click at [72, 161] on link "[PERSON_NAME]" at bounding box center [78, 167] width 91 height 14
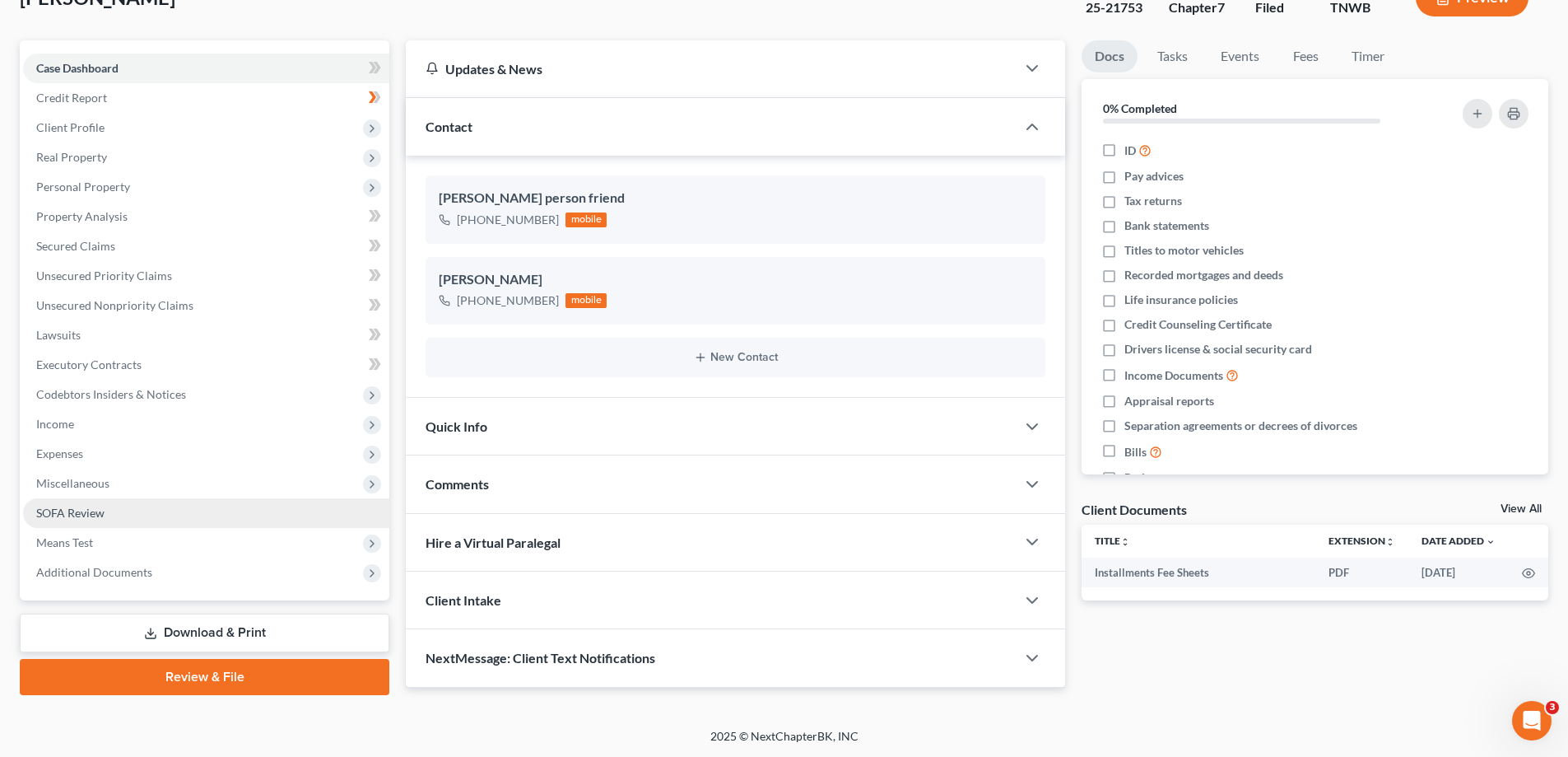
scroll to position [119, 0]
click at [206, 634] on link "Download & Print" at bounding box center [205, 632] width 370 height 39
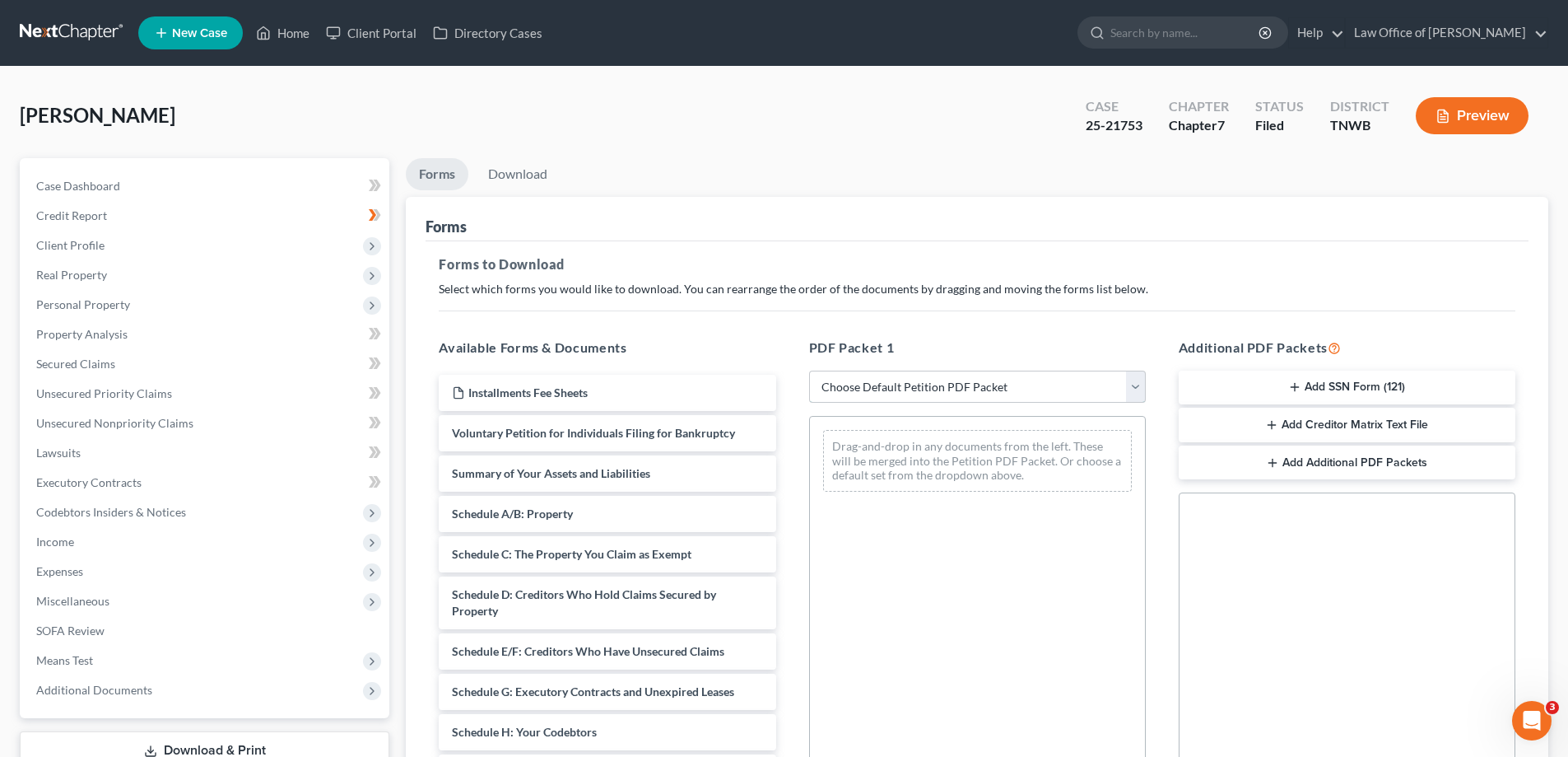
click at [1136, 387] on select "Choose Default Petition PDF Packet Complete Bankruptcy Petition (all forms and …" at bounding box center [977, 386] width 337 height 33
select select "4"
click at [809, 370] on select "Choose Default Petition PDF Packet Complete Bankruptcy Petition (all forms and …" at bounding box center [977, 386] width 337 height 33
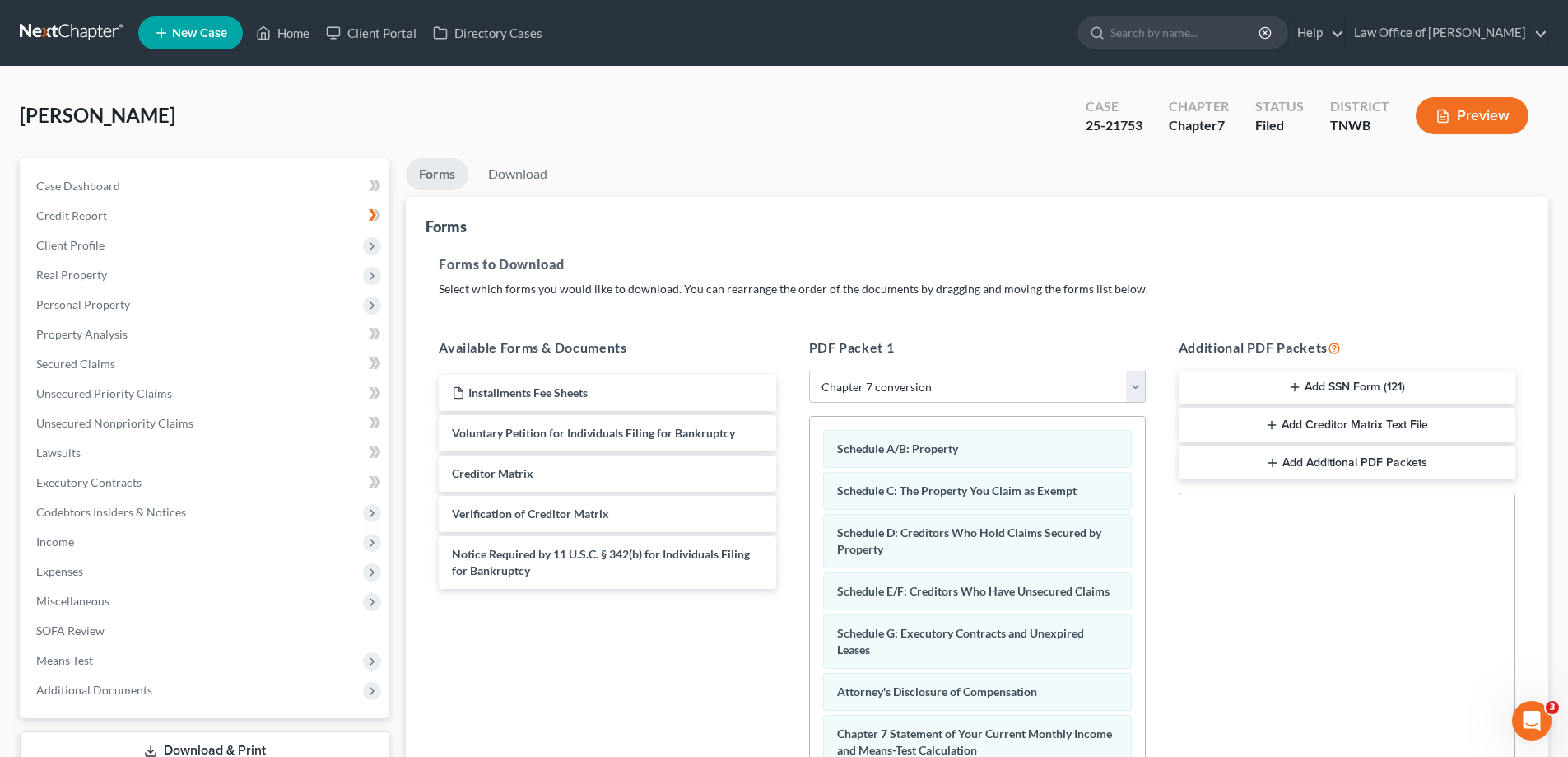
click at [1325, 384] on button "Add SSN Form (121)" at bounding box center [1347, 387] width 337 height 35
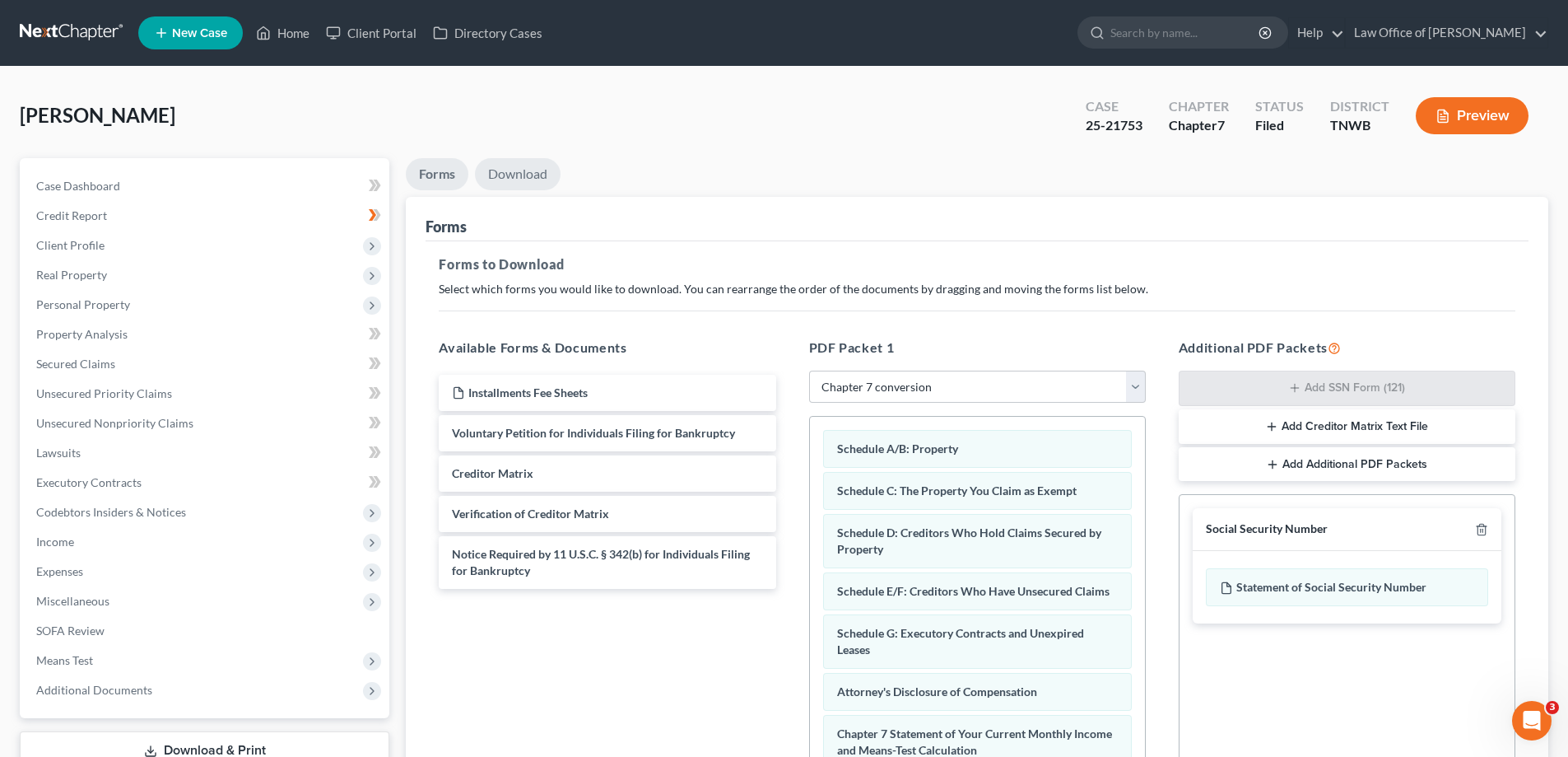
click at [530, 172] on link "Download" at bounding box center [518, 174] width 86 height 32
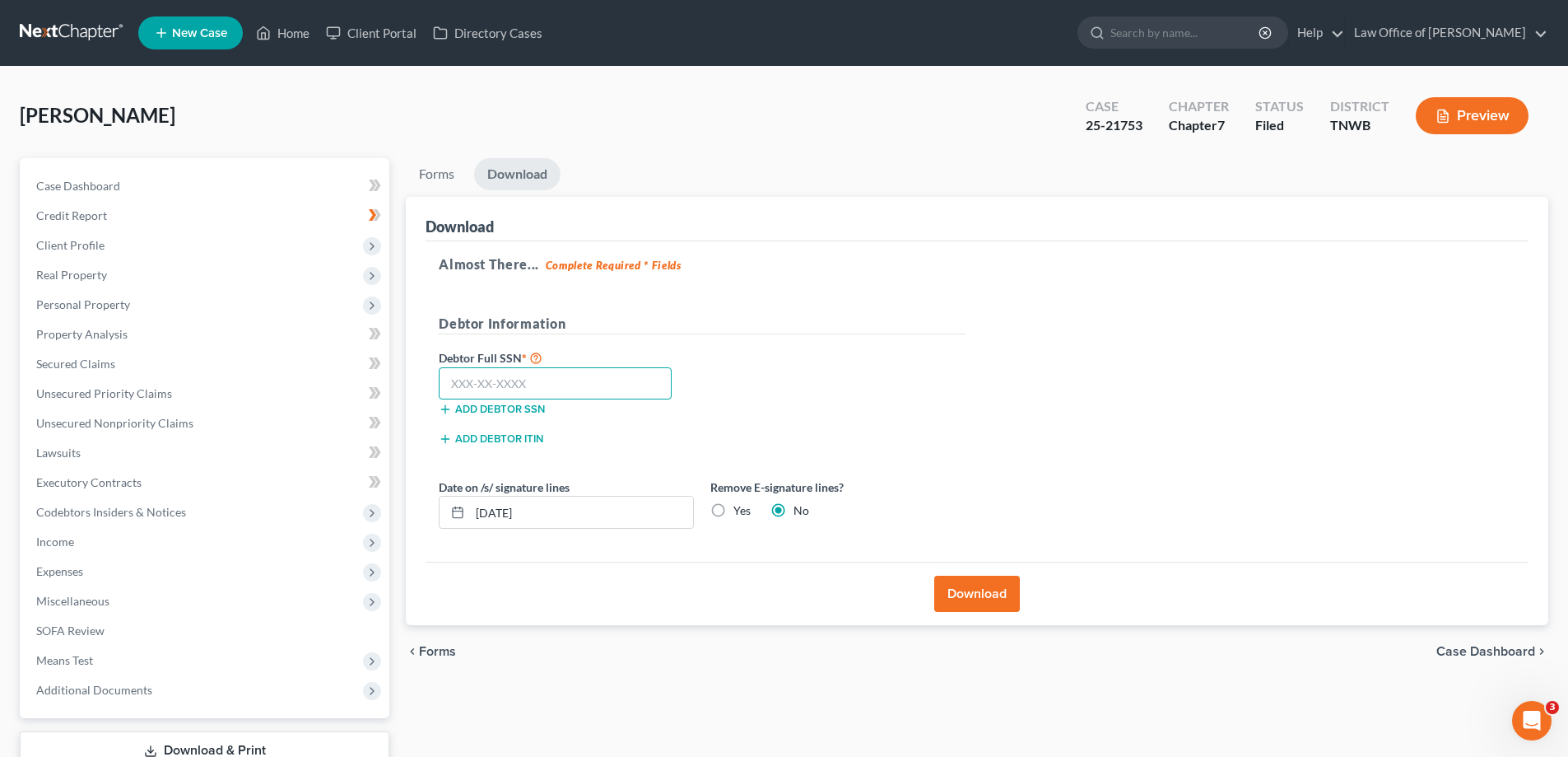
click at [586, 375] on input "text" at bounding box center [555, 383] width 233 height 33
type input "263-55-1526"
click at [977, 585] on button "Download" at bounding box center [977, 593] width 86 height 36
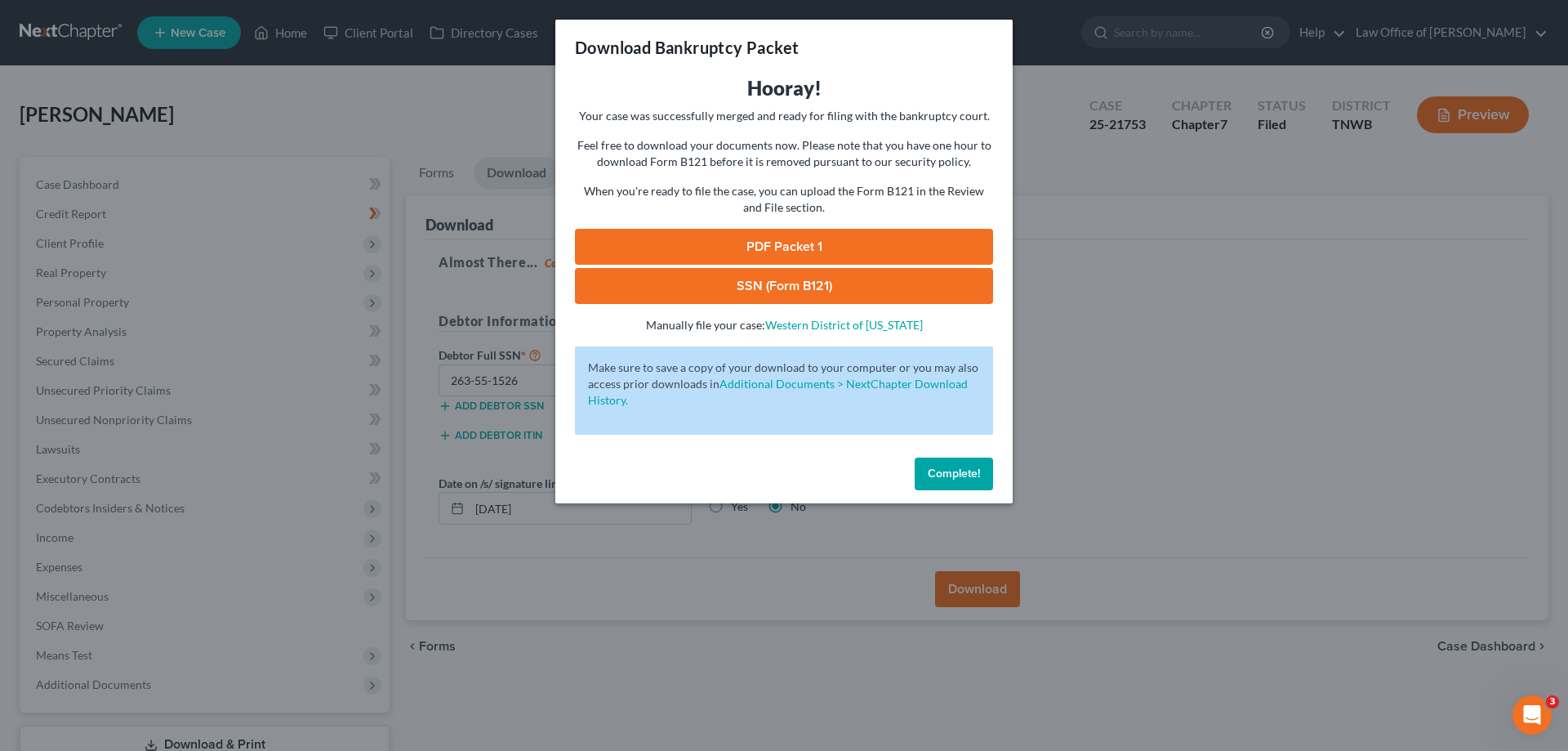
click at [899, 242] on link "PDF Packet 1" at bounding box center [784, 247] width 419 height 36
click at [862, 285] on link "SSN (Form B121)" at bounding box center [784, 286] width 419 height 36
click at [949, 475] on span "Complete!" at bounding box center [953, 473] width 53 height 14
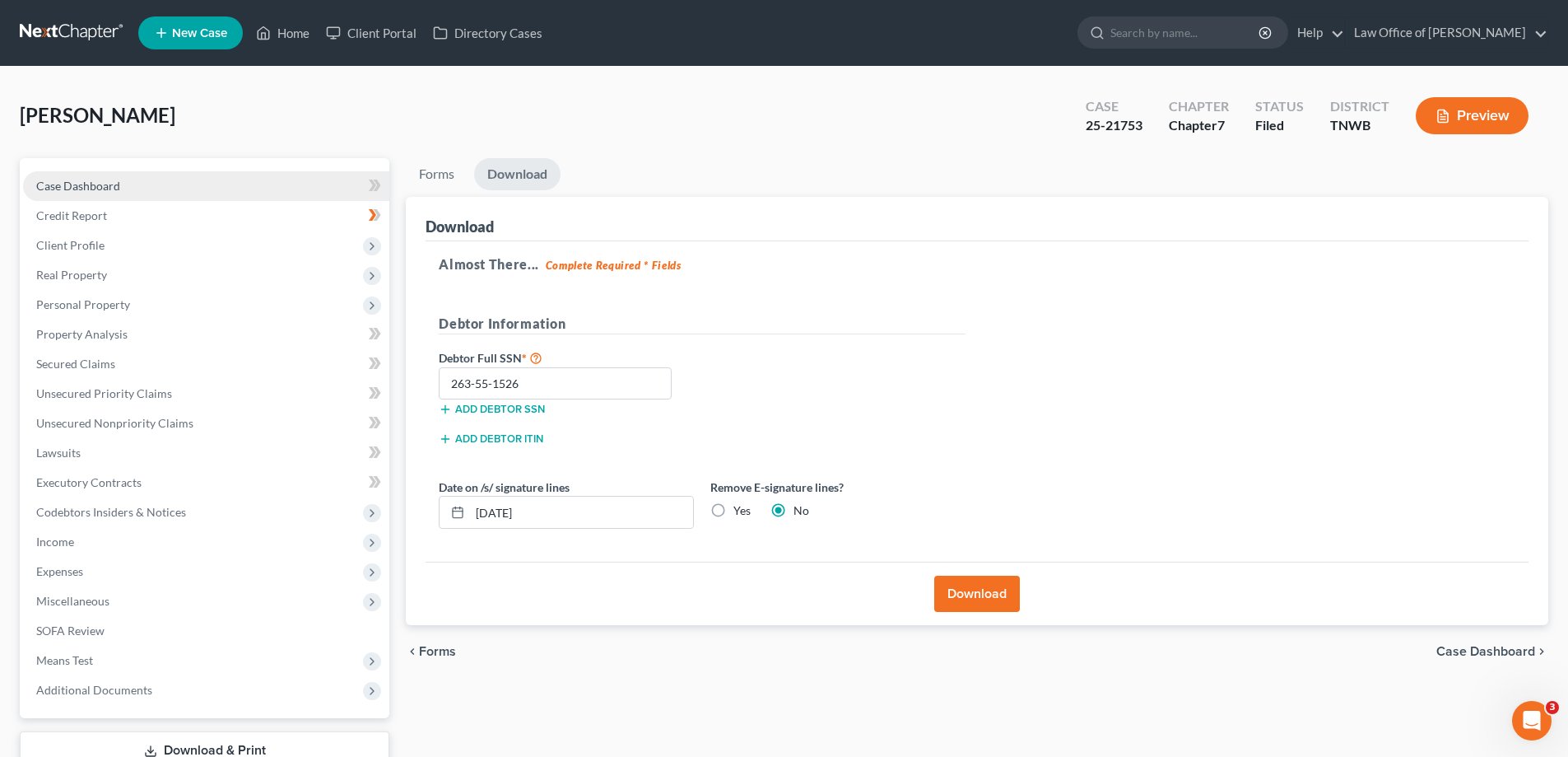
click at [91, 179] on span "Case Dashboard" at bounding box center [78, 186] width 84 height 14
